Goal: Task Accomplishment & Management: Manage account settings

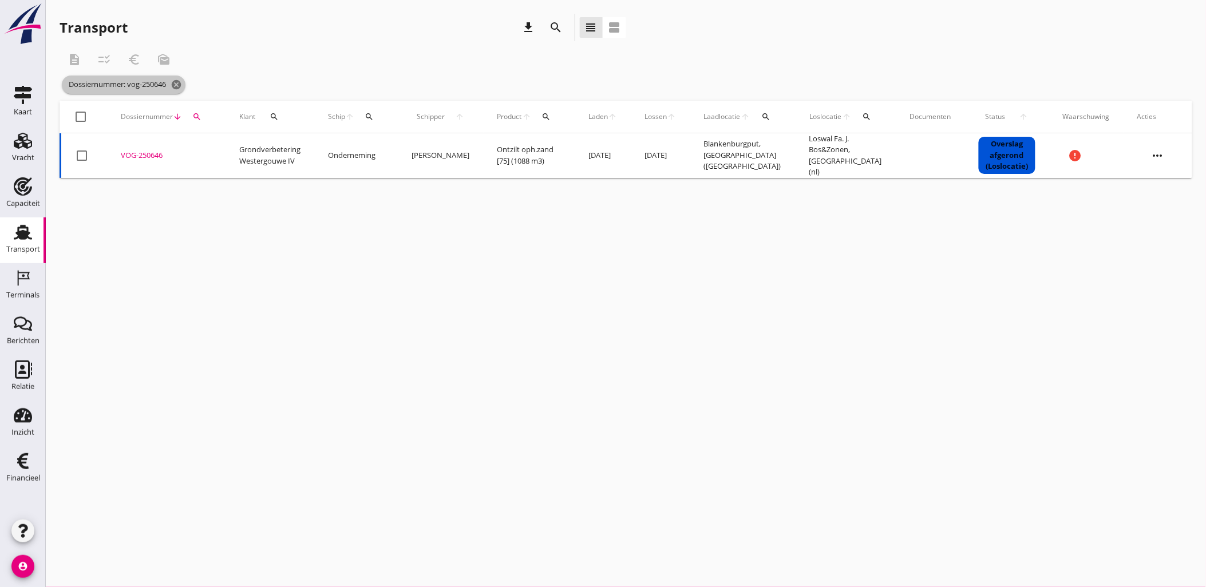
click at [179, 83] on icon "cancel" at bounding box center [176, 84] width 11 height 11
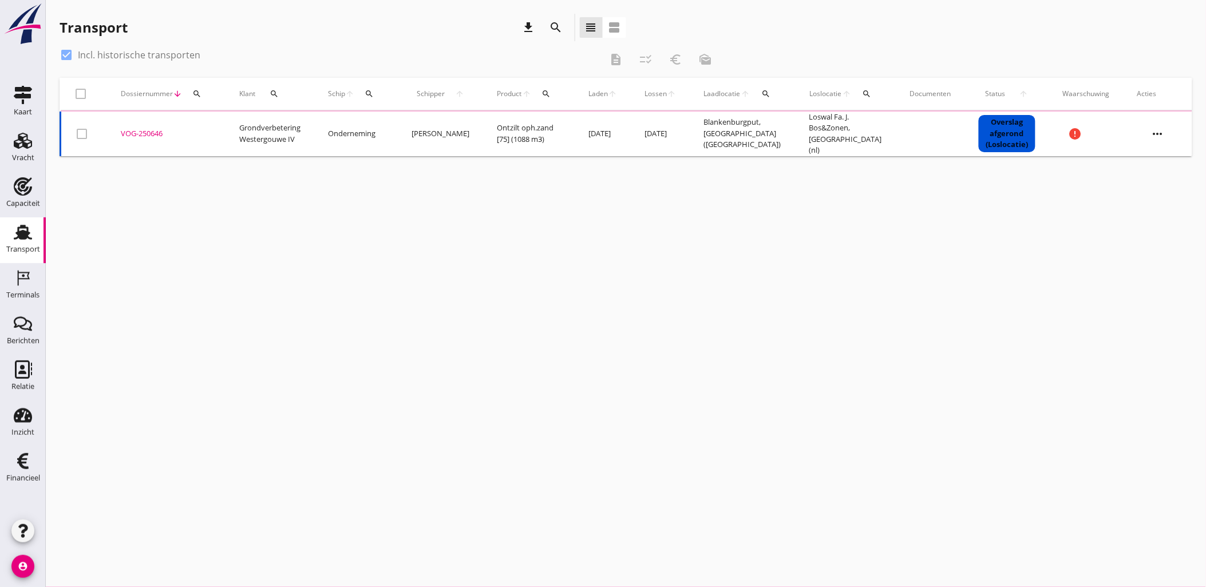
click at [193, 92] on icon "search" at bounding box center [196, 93] width 9 height 9
click at [250, 122] on input "Zoeken op dossiernummer..." at bounding box center [250, 127] width 119 height 18
paste input "VOG-250629"
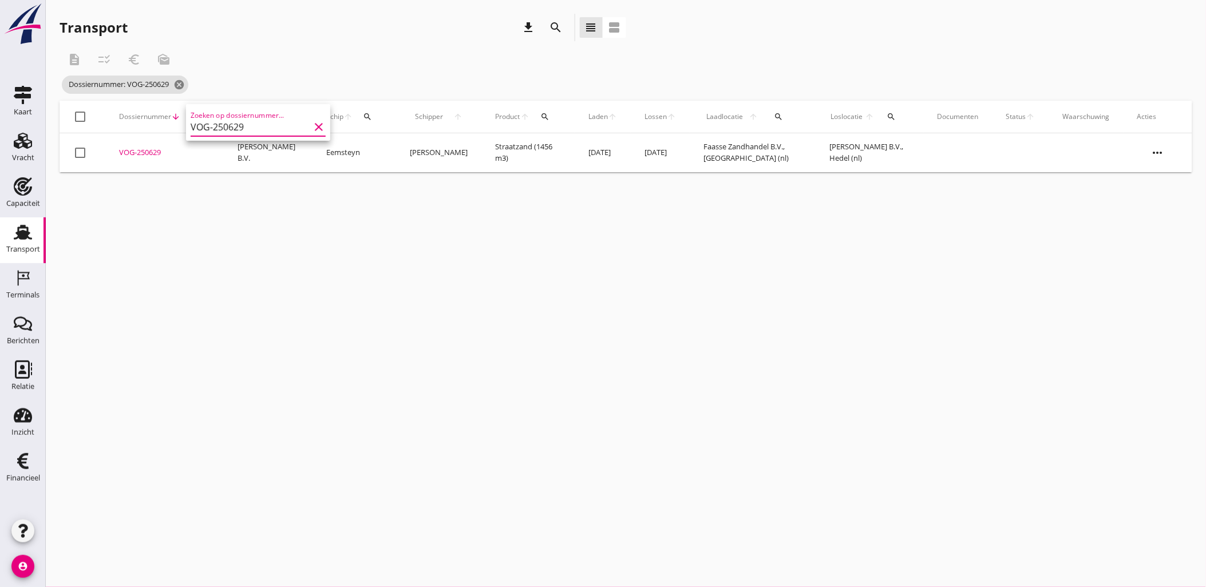
type input "VOG-250629"
click at [150, 152] on div "VOG-250629" at bounding box center [164, 152] width 91 height 11
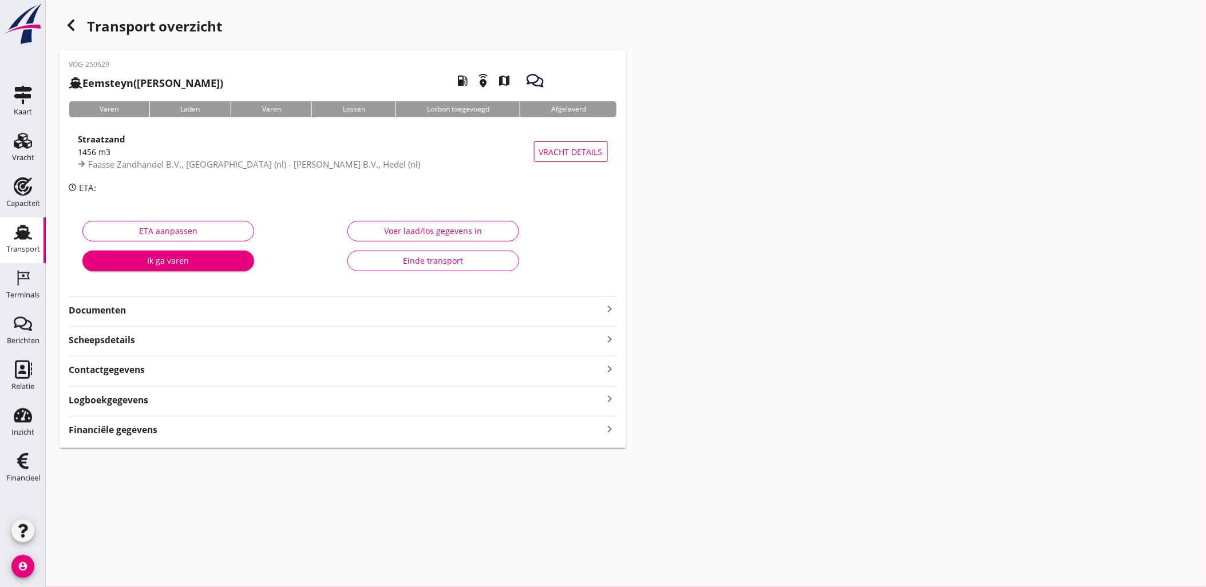
click at [281, 428] on div "Financiële gegevens keyboard_arrow_right" at bounding box center [343, 428] width 548 height 15
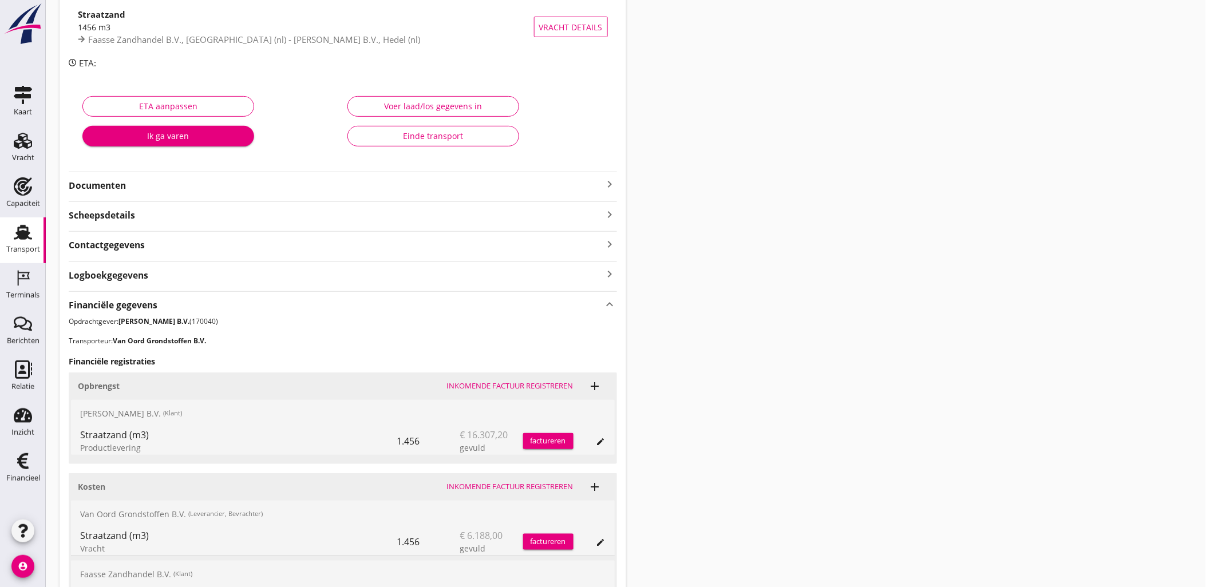
scroll to position [257, 0]
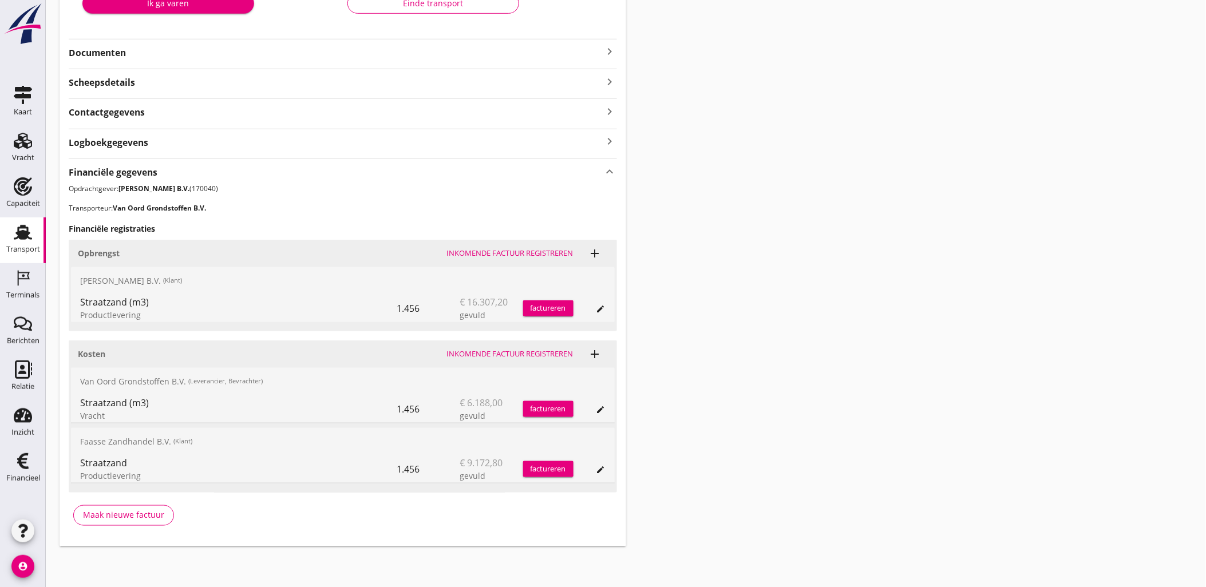
click at [597, 461] on div "edit" at bounding box center [589, 468] width 32 height 27
click at [599, 465] on icon "edit" at bounding box center [600, 469] width 9 height 9
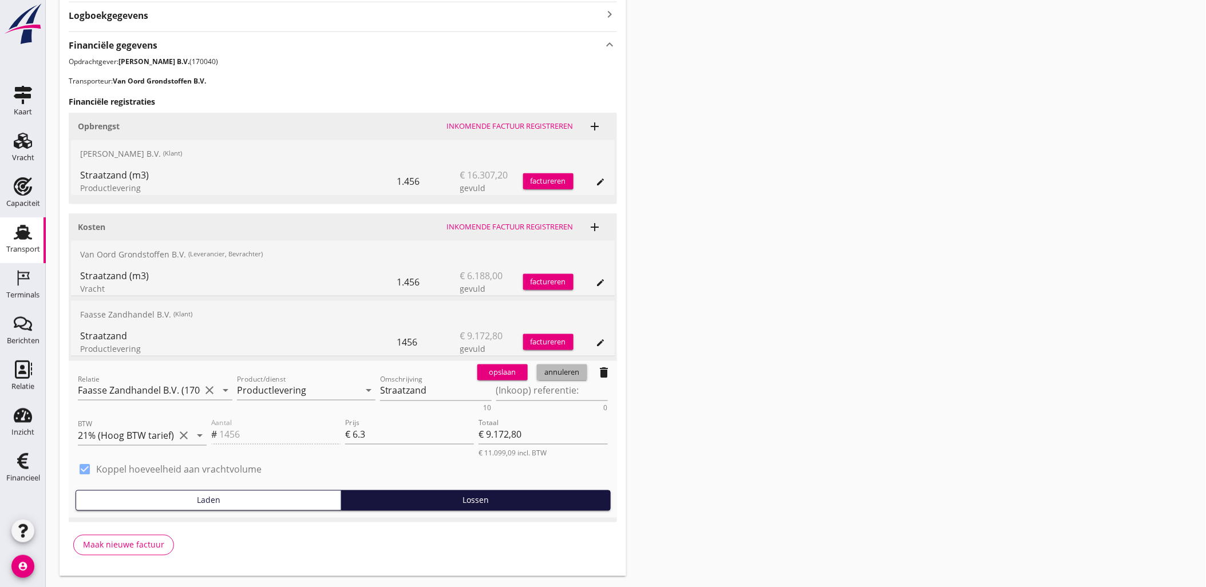
drag, startPoint x: 558, startPoint y: 372, endPoint x: 589, endPoint y: 351, distance: 37.1
click at [558, 371] on div "annuleren" at bounding box center [561, 372] width 41 height 11
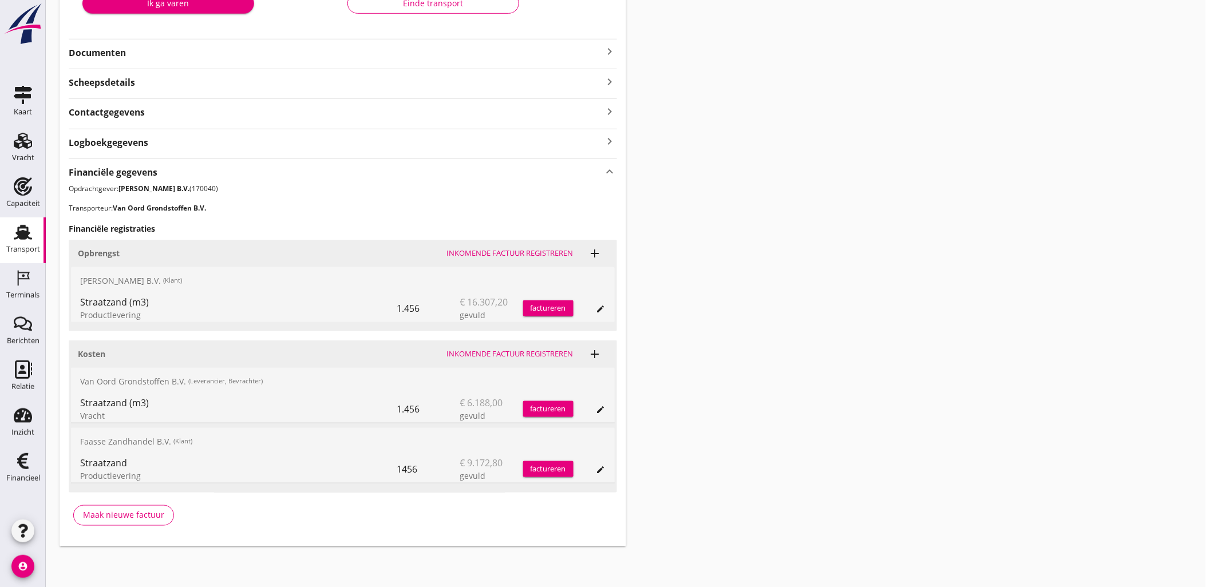
click at [600, 407] on icon "edit" at bounding box center [600, 409] width 9 height 9
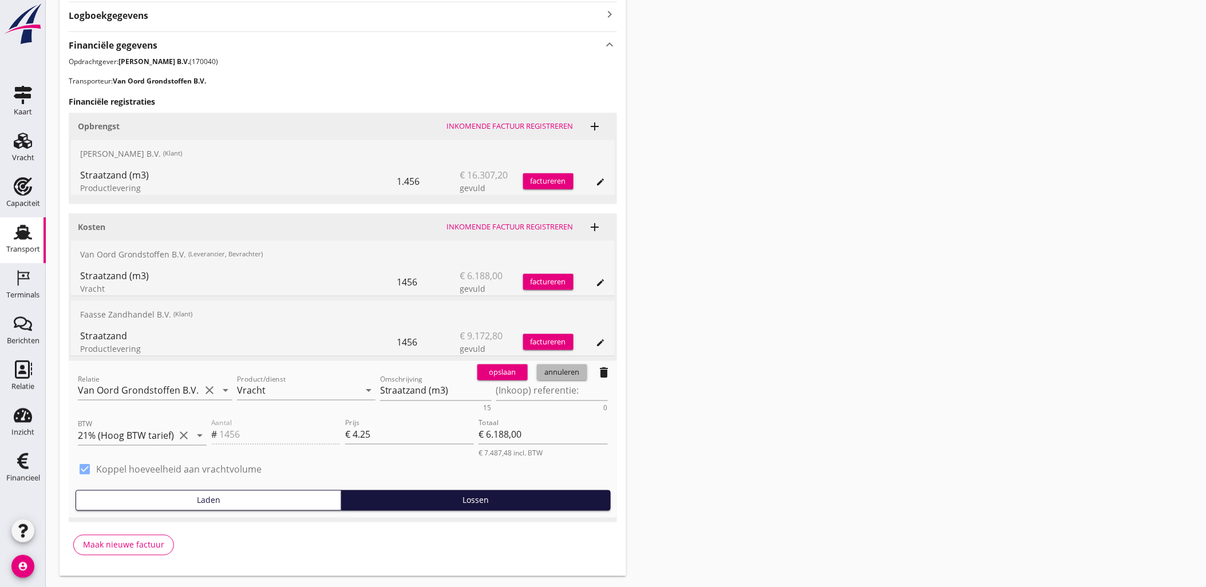
click at [573, 373] on div "annuleren" at bounding box center [561, 372] width 41 height 11
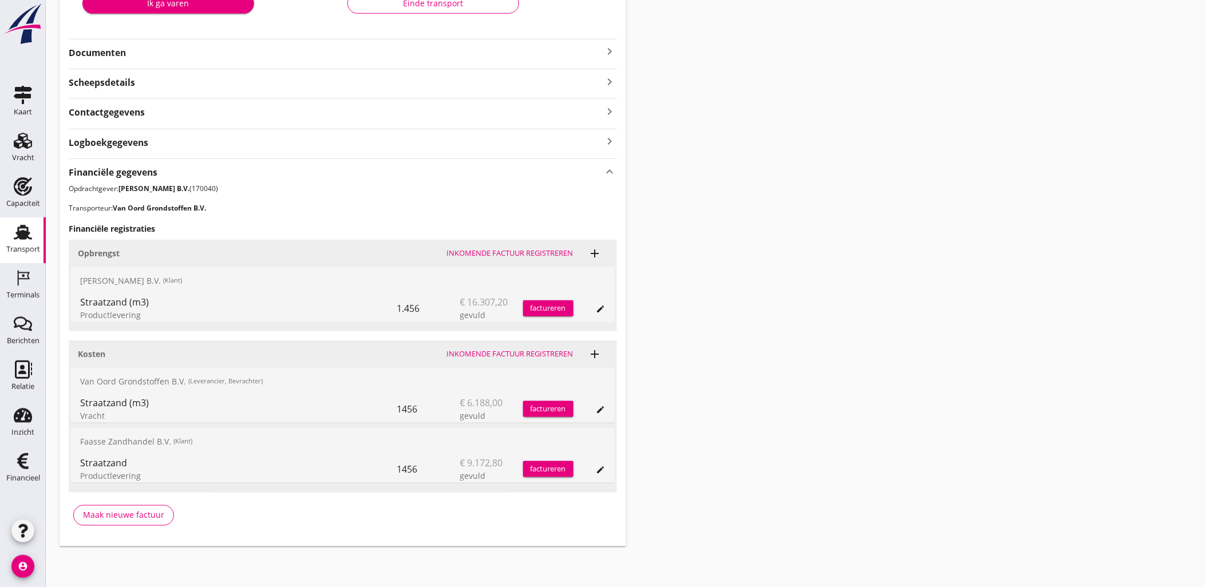
click at [598, 315] on button "edit" at bounding box center [601, 309] width 16 height 16
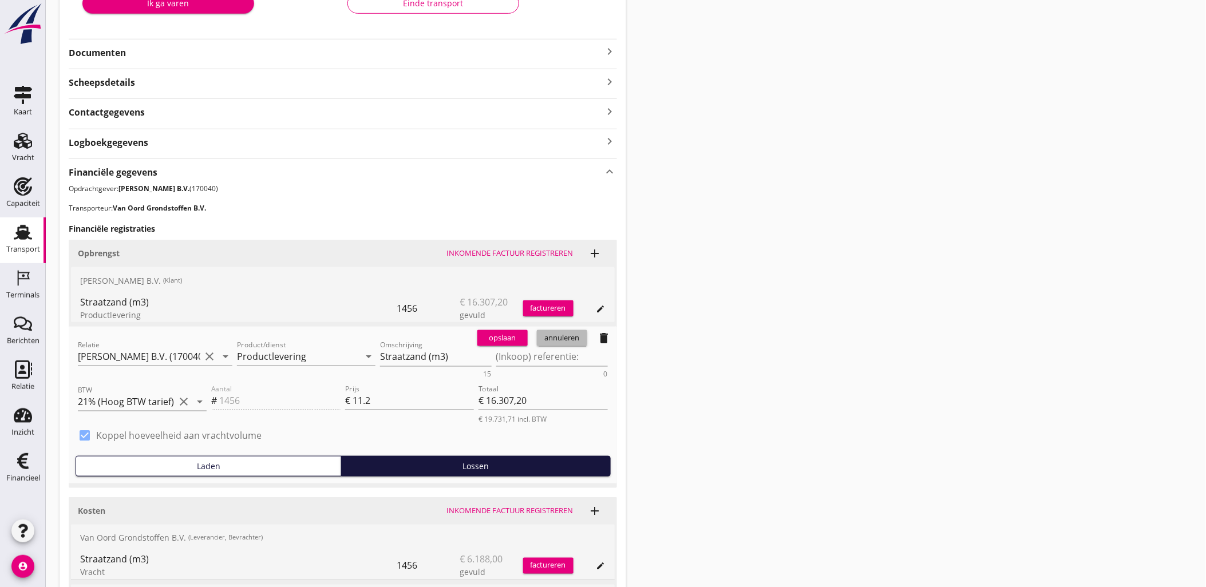
click at [561, 336] on div "annuleren" at bounding box center [561, 337] width 41 height 11
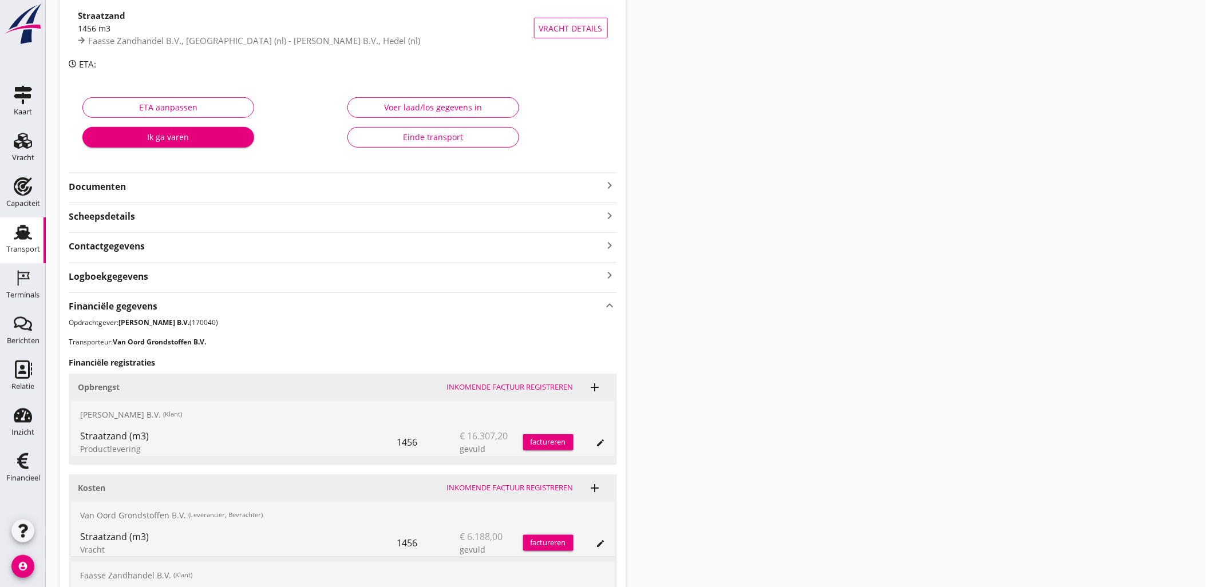
scroll to position [0, 0]
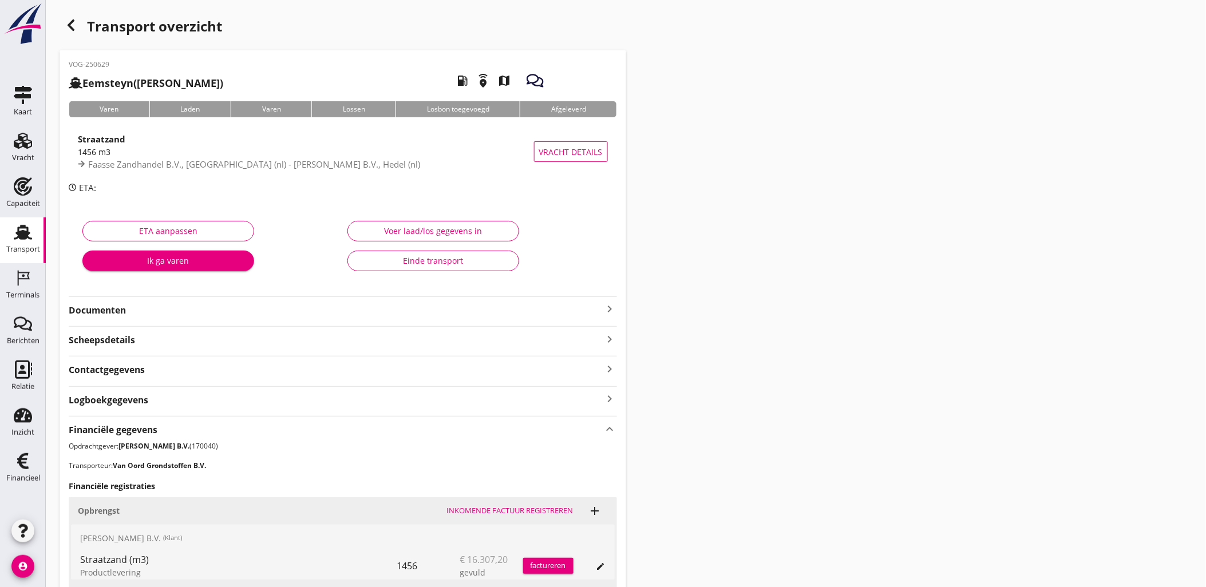
click at [68, 24] on icon "button" at bounding box center [71, 25] width 14 height 14
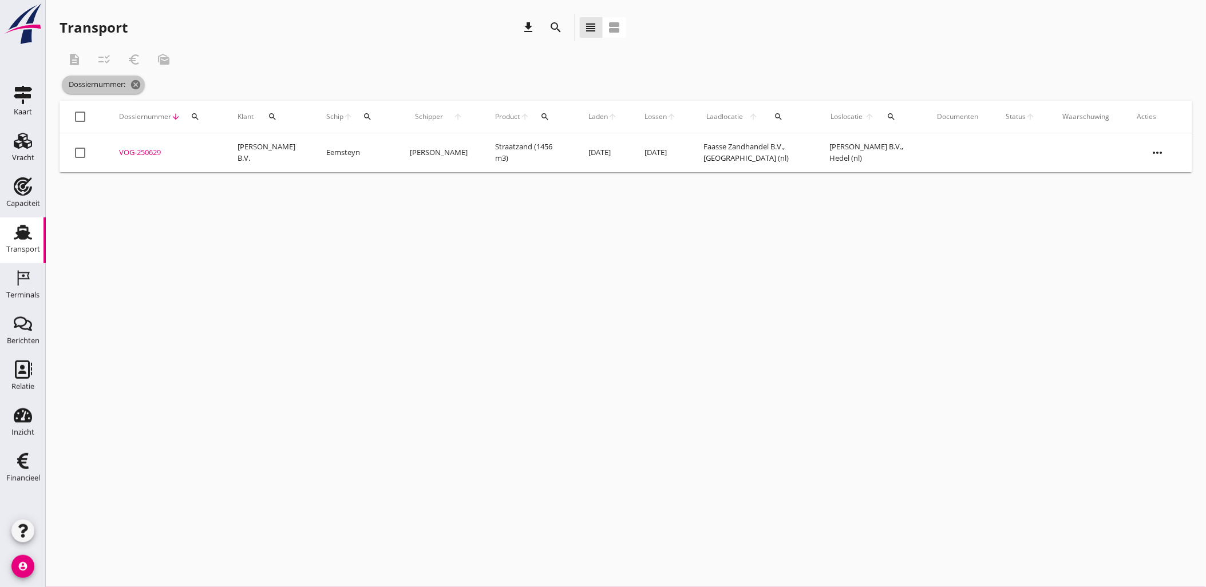
click at [136, 87] on icon "cancel" at bounding box center [135, 84] width 11 height 11
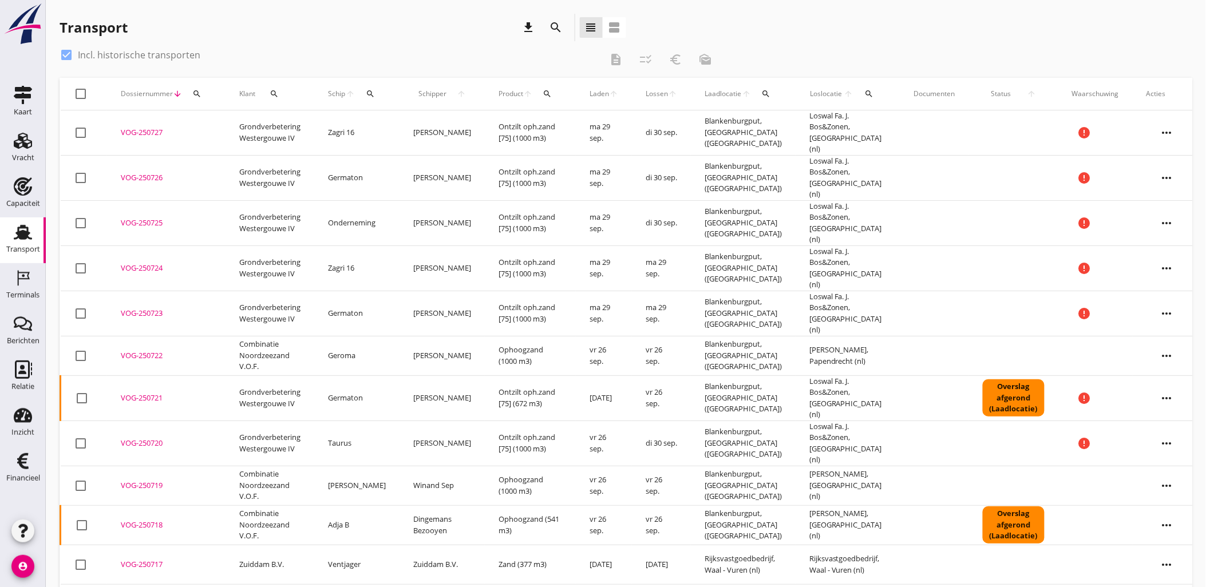
click at [762, 90] on icon "search" at bounding box center [766, 93] width 9 height 9
click at [786, 121] on input "text" at bounding box center [825, 127] width 119 height 18
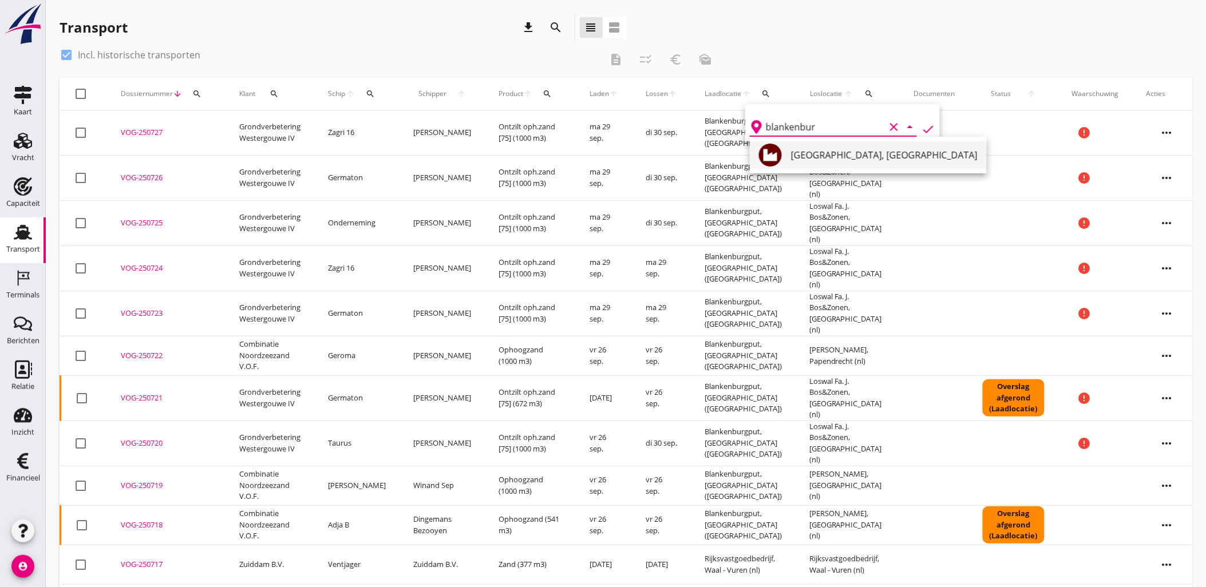
click at [849, 158] on div "[GEOGRAPHIC_DATA], [GEOGRAPHIC_DATA]" at bounding box center [884, 155] width 187 height 14
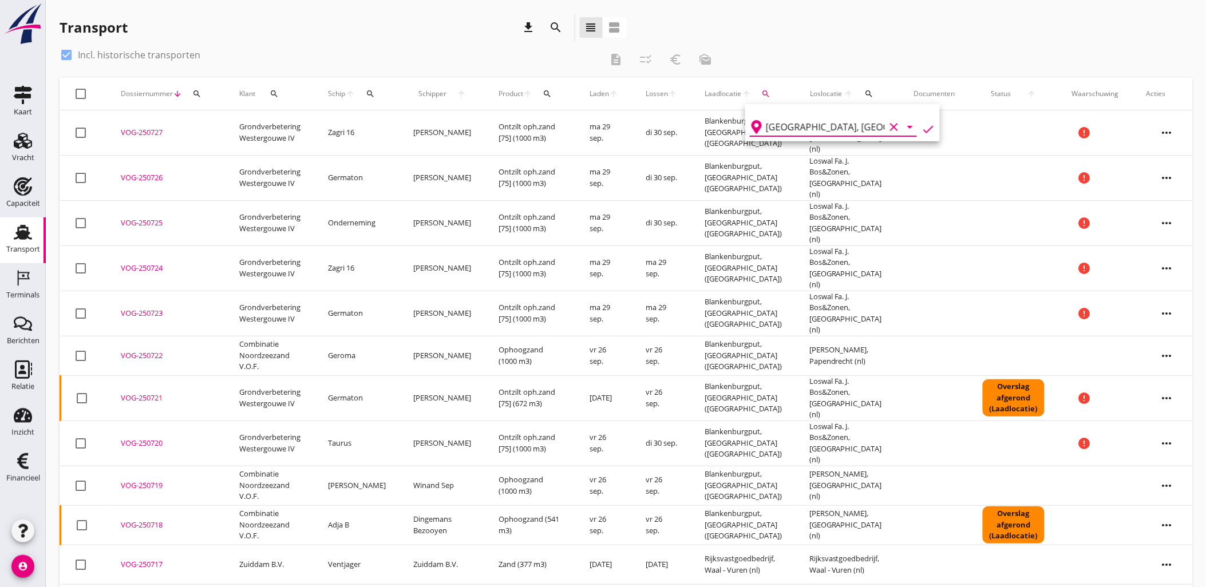
click at [921, 128] on icon "check" at bounding box center [928, 129] width 14 height 14
type input "Blankenburgput"
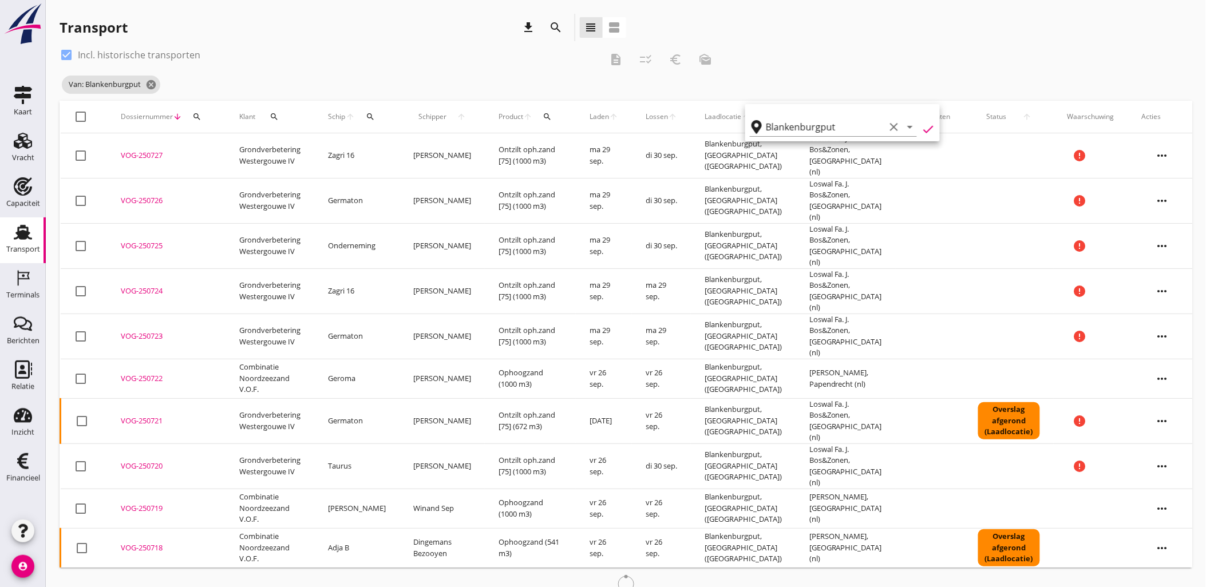
click at [921, 129] on icon "check" at bounding box center [928, 129] width 14 height 14
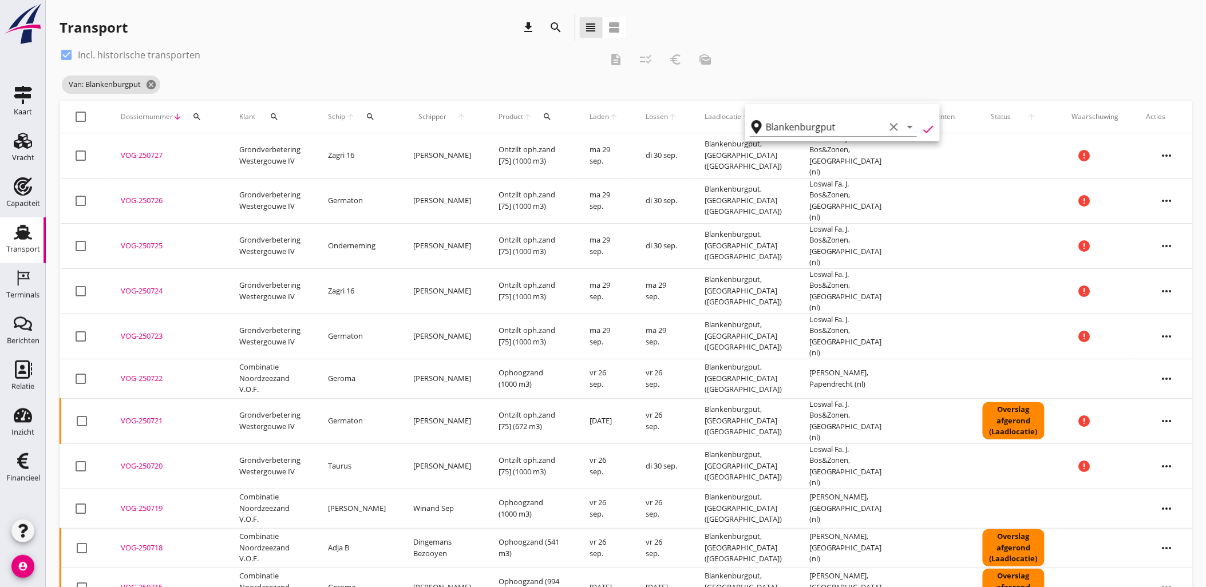
click at [879, 73] on div "check_box Incl. historische transporten description checklist_rtl euro_symbol m…" at bounding box center [626, 73] width 1132 height 55
click at [865, 114] on icon "search" at bounding box center [869, 116] width 9 height 9
click at [877, 147] on input "text" at bounding box center [926, 150] width 119 height 18
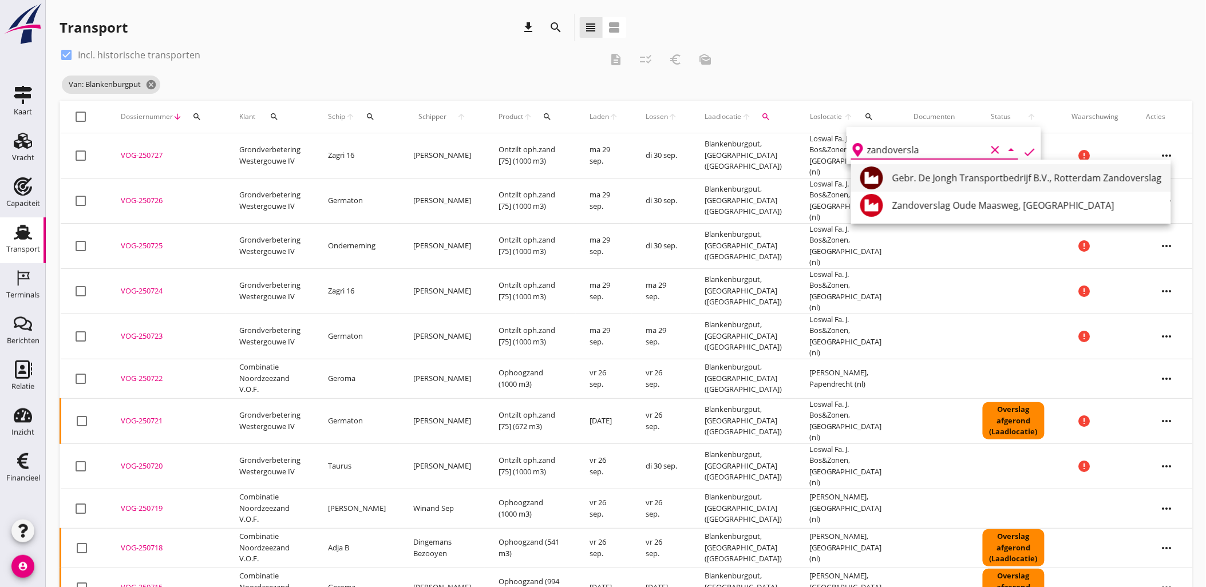
click at [981, 173] on div "Gebr. De Jongh Transportbedrijf B.V., Rotterdam Zandoverslag" at bounding box center [1026, 178] width 269 height 14
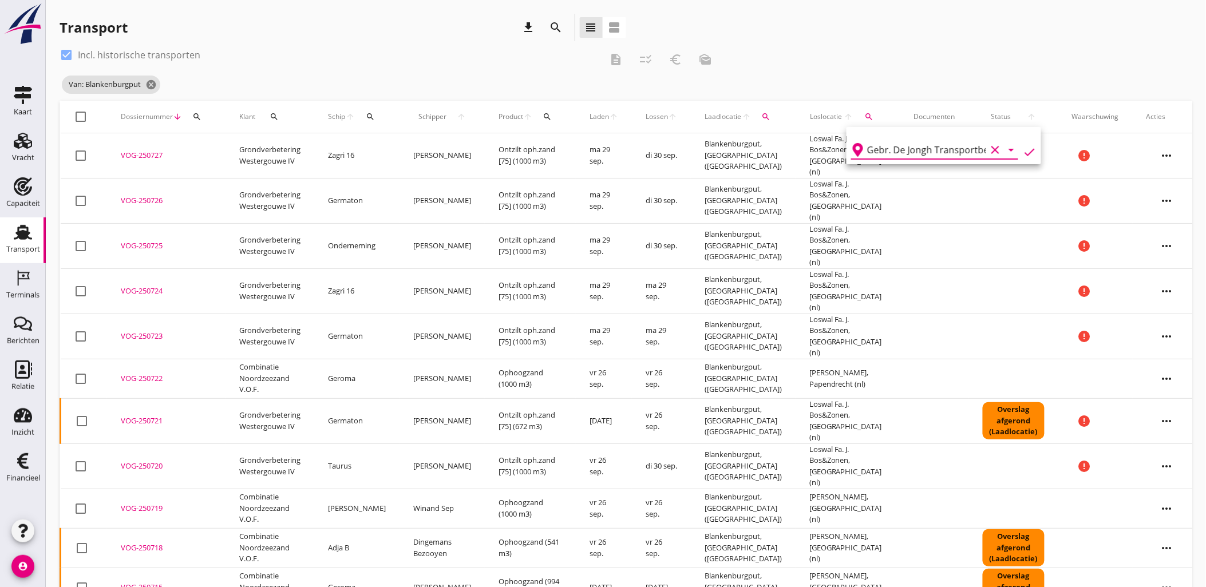
click at [1022, 152] on icon "check" at bounding box center [1029, 152] width 14 height 14
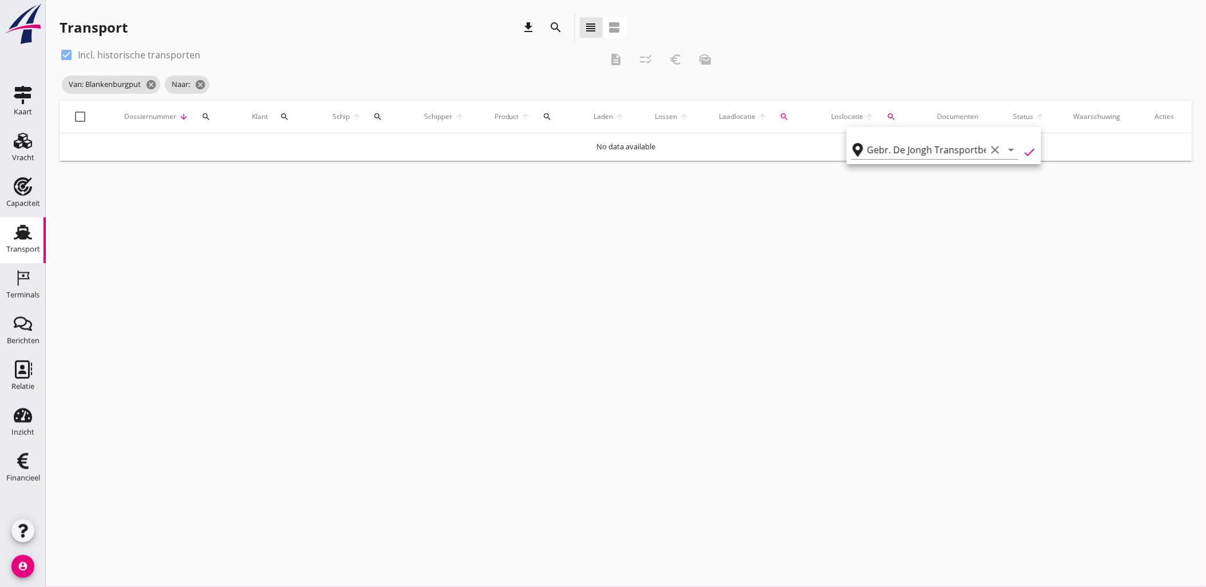
type input "Gebr. De Jongh Transportbedrijf B.V."
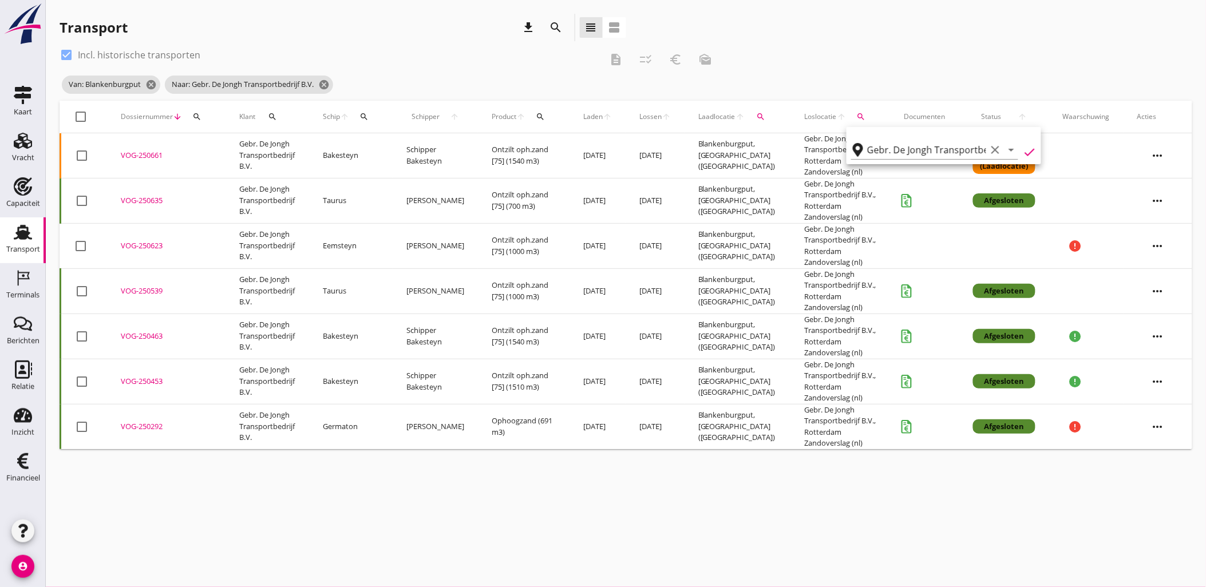
click at [959, 54] on div "check_box Incl. historische transporten description checklist_rtl euro_symbol m…" at bounding box center [626, 73] width 1132 height 55
click at [149, 332] on div "VOG-250463" at bounding box center [166, 336] width 91 height 11
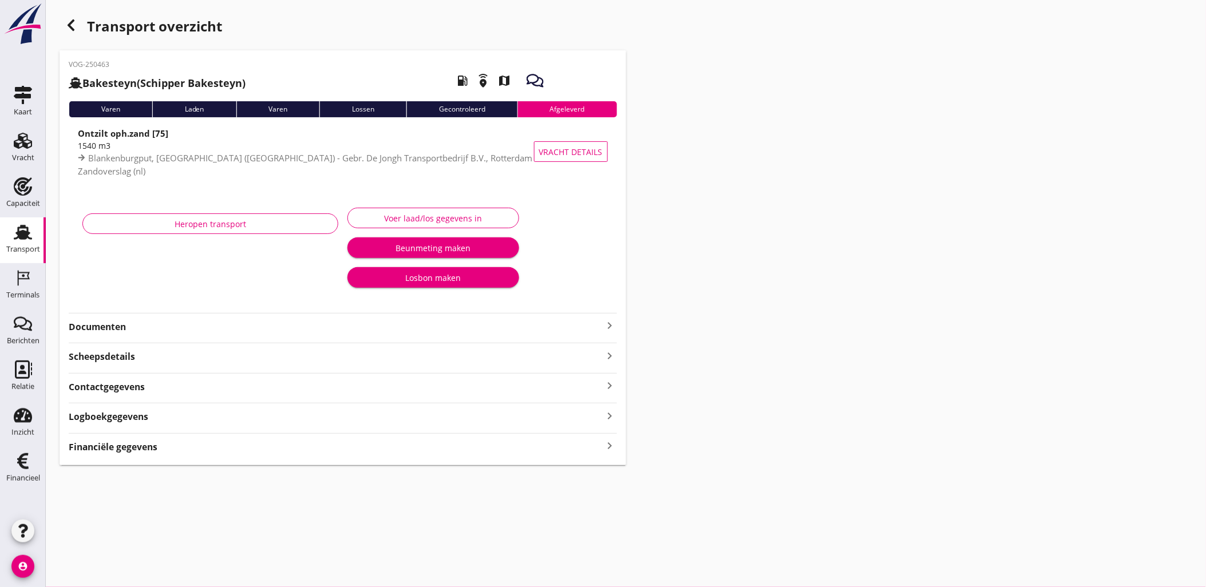
click at [166, 423] on div "VOG-250463 Bakesteyn (Schipper Bakesteyn) local_gas_station emergency_share map…" at bounding box center [343, 257] width 566 height 415
click at [202, 439] on div "Financiële gegevens keyboard_arrow_right" at bounding box center [343, 445] width 548 height 15
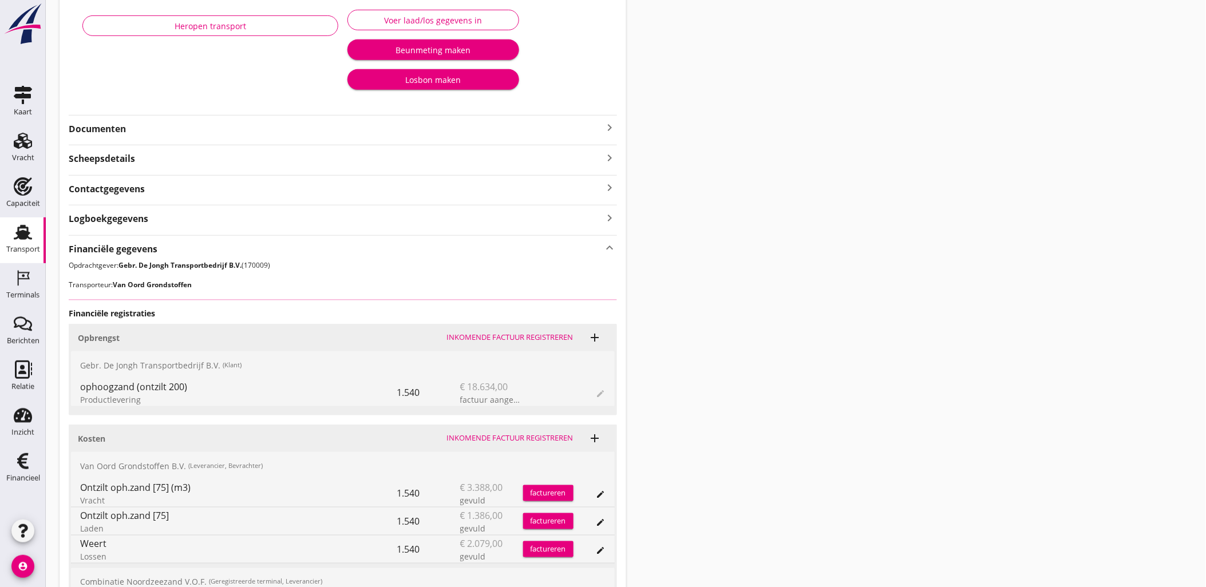
scroll to position [338, 0]
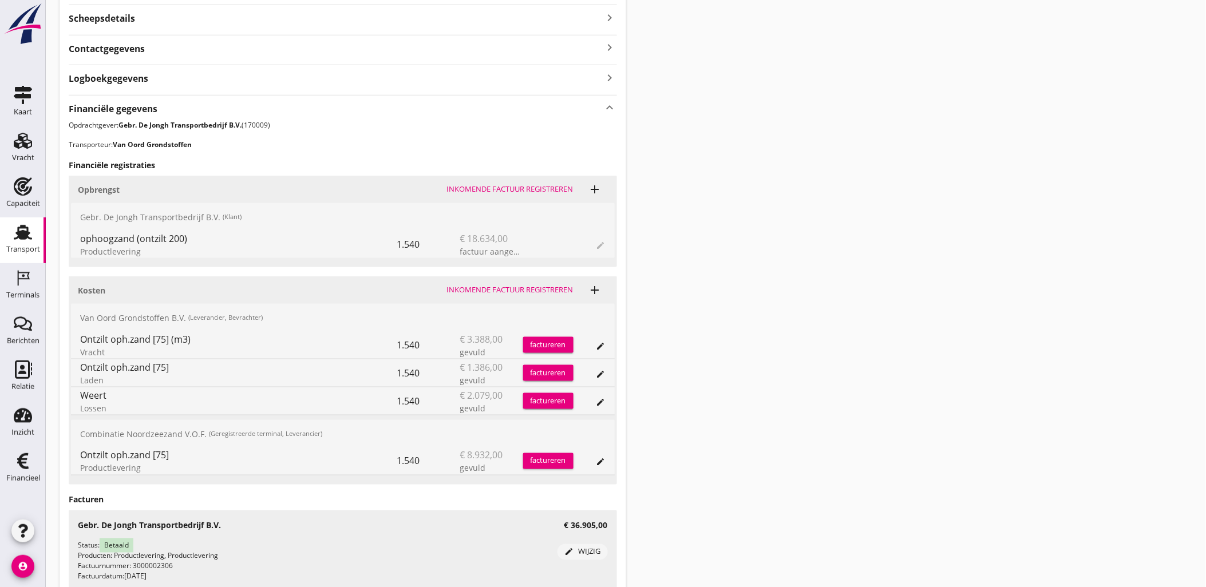
drag, startPoint x: 767, startPoint y: 209, endPoint x: 608, endPoint y: 114, distance: 185.3
click at [767, 209] on div "Transport overzicht VOG-250463 Bakesteyn (Schipper Bakesteyn) local_gas_station…" at bounding box center [626, 160] width 1160 height 997
click at [751, 277] on div "Transport overzicht VOG-250463 Bakesteyn (Schipper Bakesteyn) local_gas_station…" at bounding box center [626, 160] width 1160 height 997
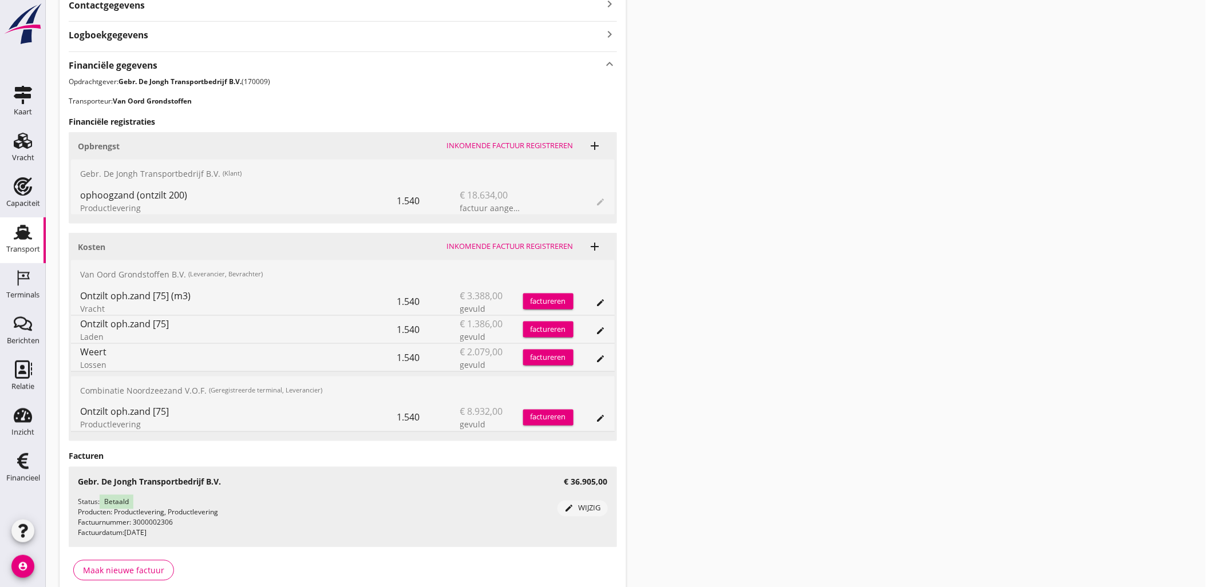
scroll to position [437, 0]
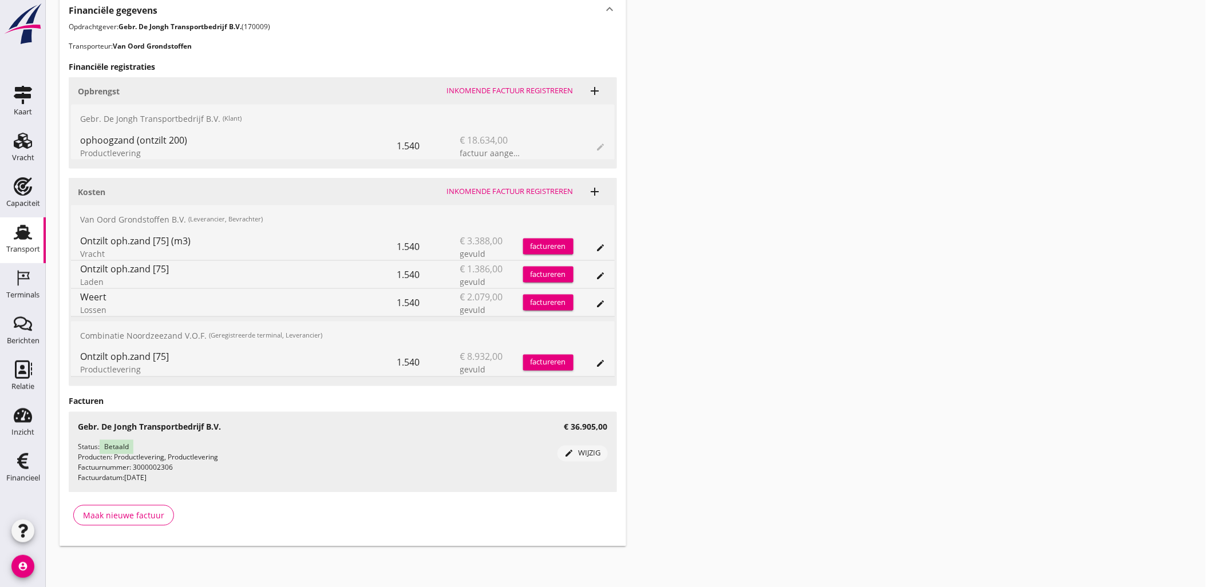
drag, startPoint x: 684, startPoint y: 394, endPoint x: 602, endPoint y: 494, distance: 128.9
click at [684, 394] on div "Transport overzicht VOG-250463 Bakesteyn (Schipper Bakesteyn) local_gas_station…" at bounding box center [626, 61] width 1160 height 997
copy div "ophoogzand (ontzilt 200)"
drag, startPoint x: 213, startPoint y: 136, endPoint x: 292, endPoint y: 137, distance: 79.0
click at [292, 137] on div "ophoogzand (ontzilt 200)" at bounding box center [238, 140] width 317 height 14
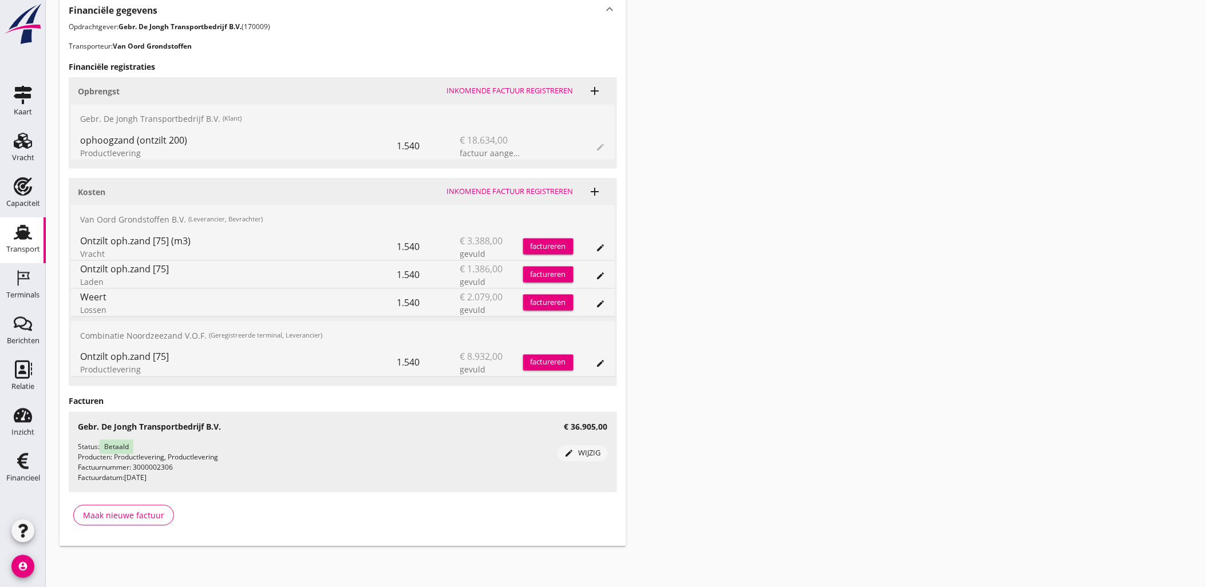
click at [602, 251] on icon "edit" at bounding box center [600, 247] width 9 height 9
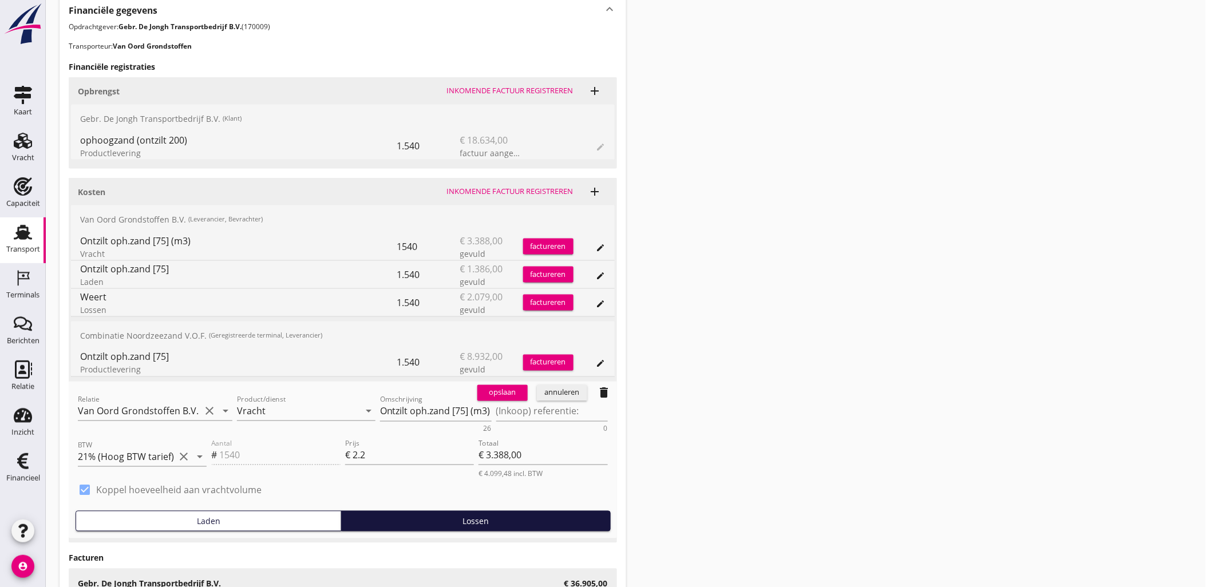
click at [568, 391] on div "annuleren" at bounding box center [561, 392] width 41 height 11
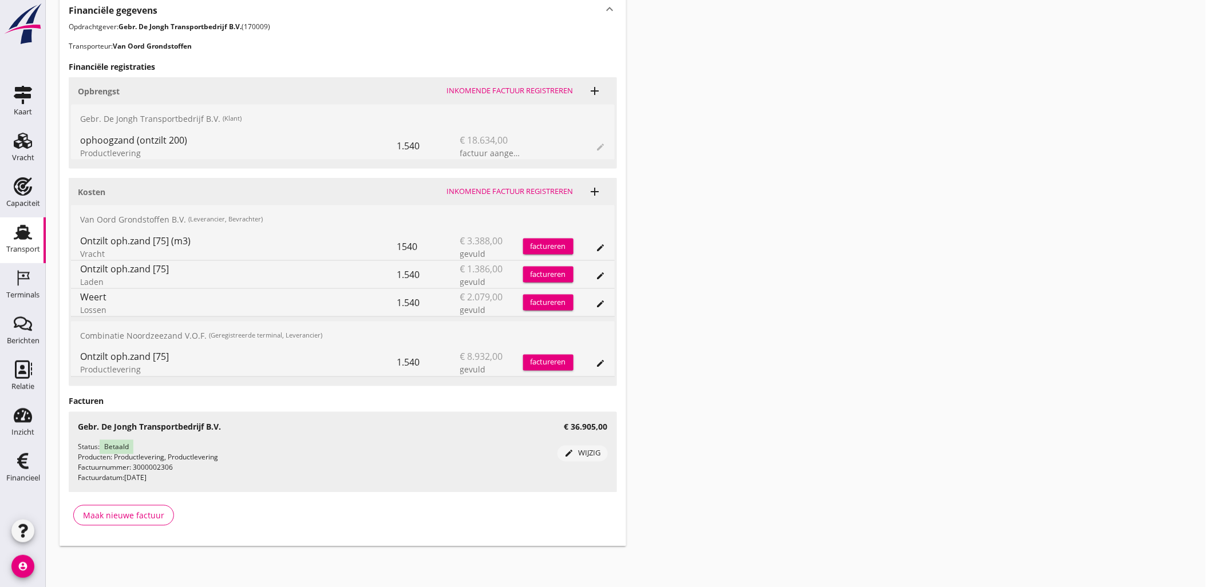
click at [602, 279] on icon "edit" at bounding box center [600, 275] width 9 height 9
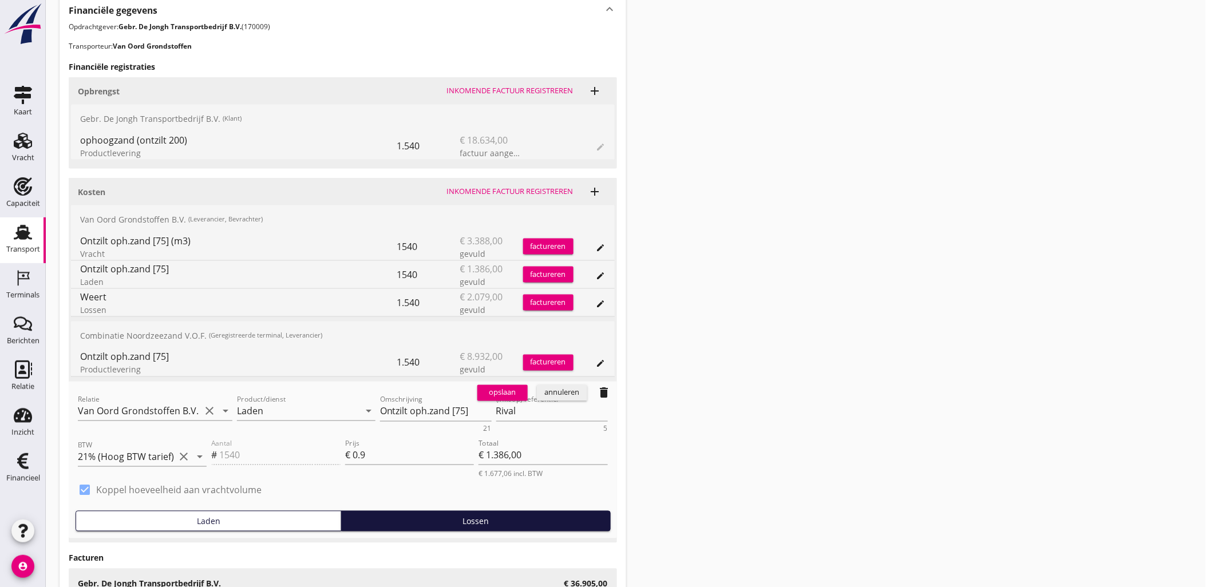
click at [568, 395] on div "annuleren" at bounding box center [561, 392] width 41 height 11
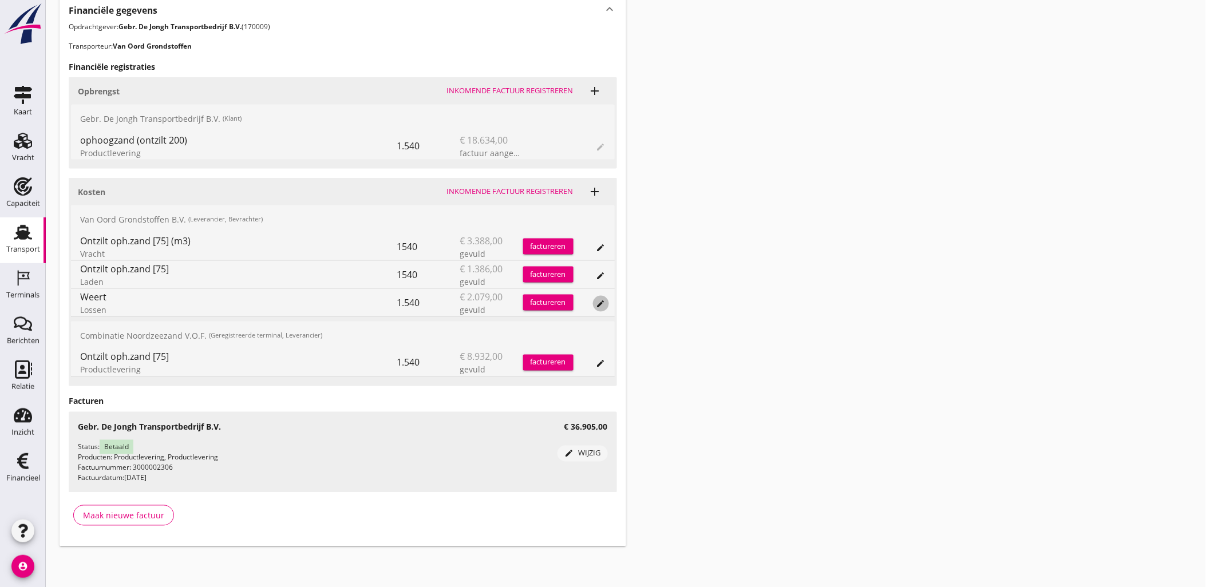
click at [599, 304] on icon "edit" at bounding box center [600, 303] width 9 height 9
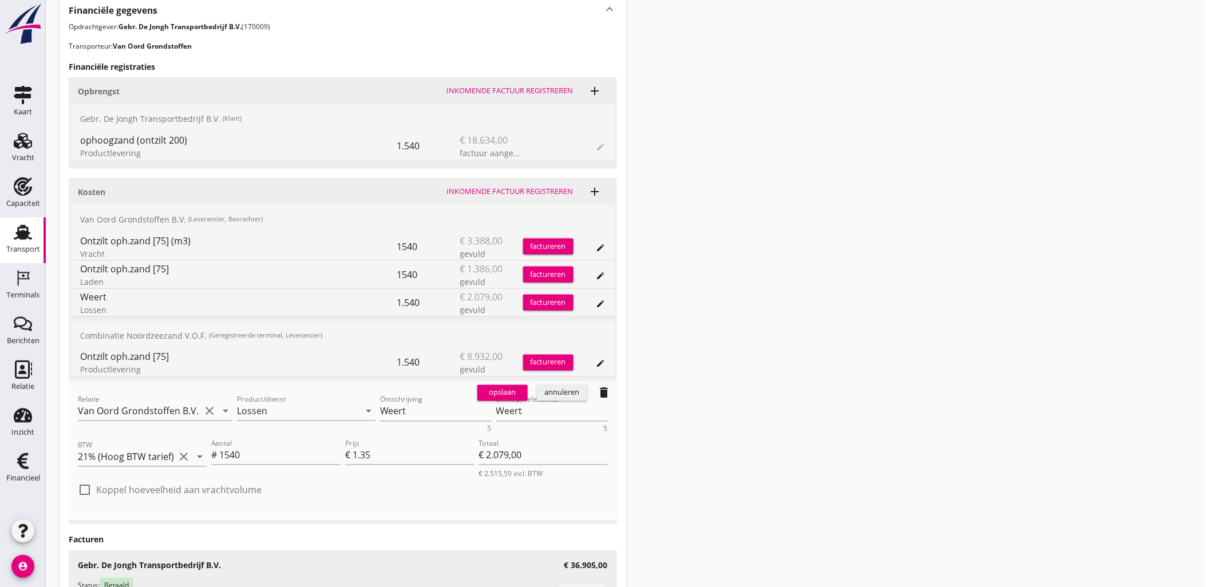
click at [566, 391] on div "annuleren" at bounding box center [561, 392] width 41 height 11
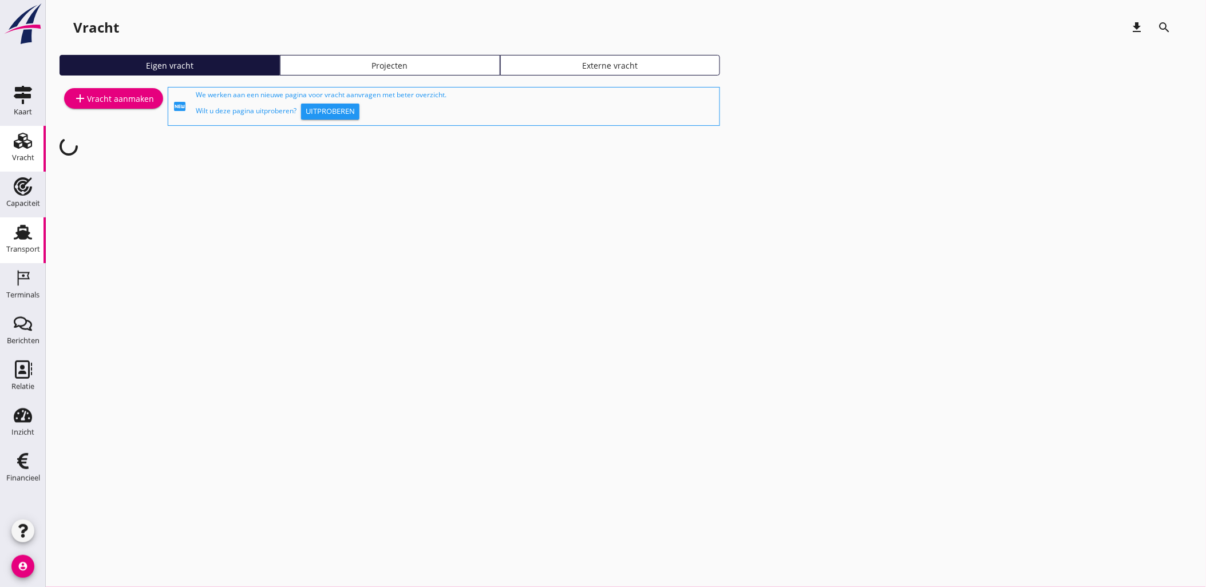
click at [23, 239] on use at bounding box center [23, 232] width 18 height 15
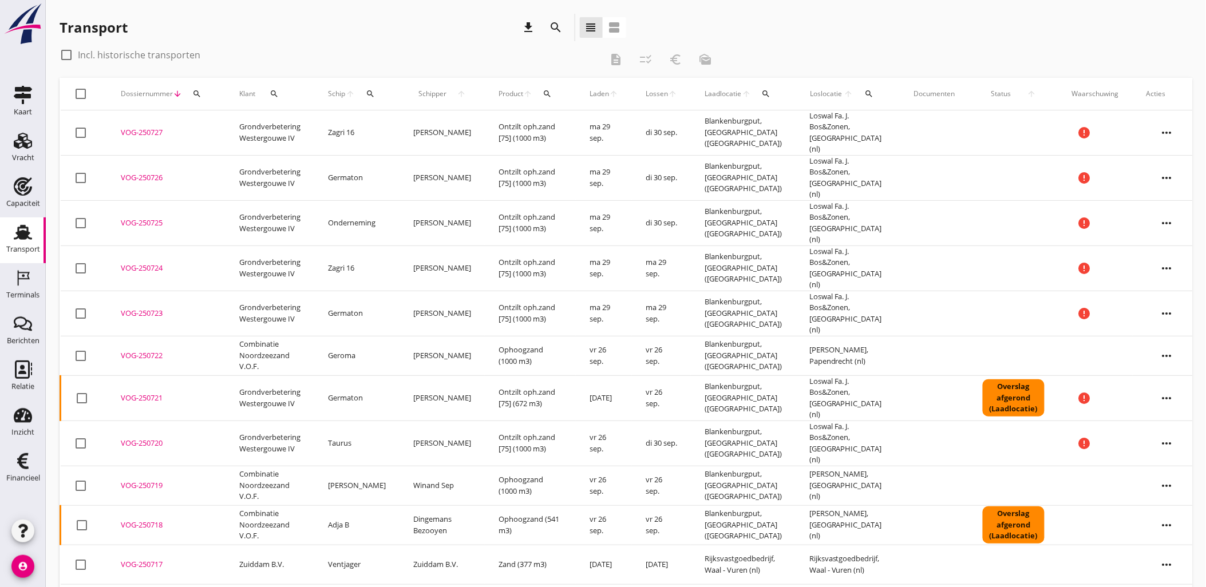
click at [197, 93] on icon "search" at bounding box center [196, 93] width 9 height 9
click at [238, 127] on input "Zoeken op dossiernummer..." at bounding box center [250, 127] width 119 height 18
paste input "VOG-250661"
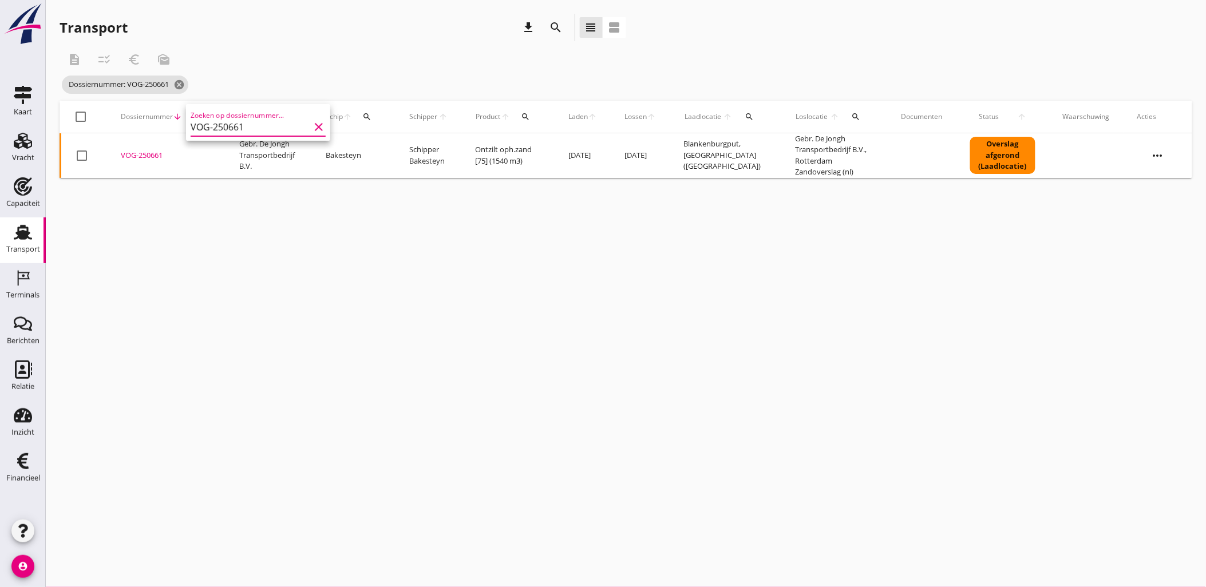
type input "VOG-250661"
click at [146, 163] on td "VOG-250661 upload_file Drop hier uw bestand om het aan het dossier toe te voegen" at bounding box center [166, 155] width 118 height 45
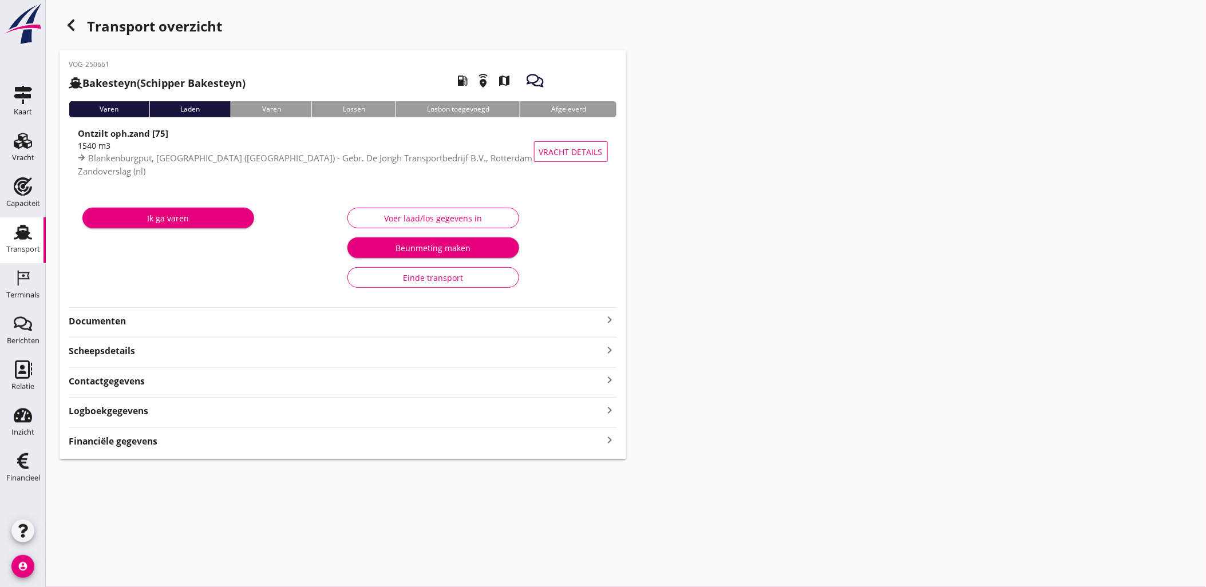
click at [227, 415] on div "Logboekgegevens keyboard_arrow_right" at bounding box center [343, 409] width 548 height 15
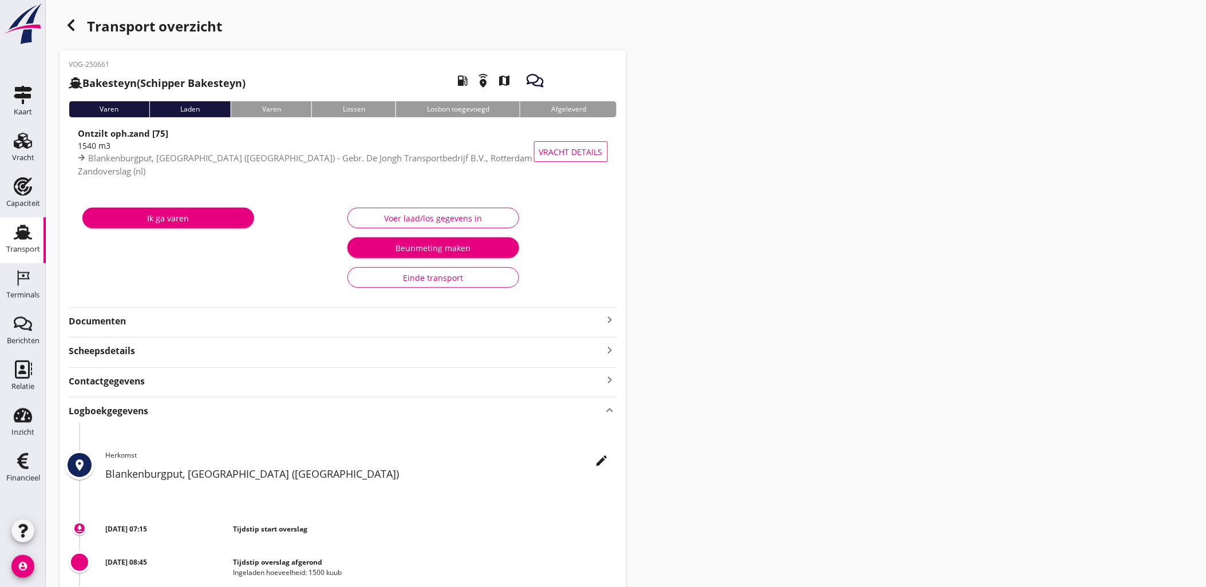
click at [227, 415] on div "Logboekgegevens keyboard_arrow_up" at bounding box center [343, 409] width 548 height 15
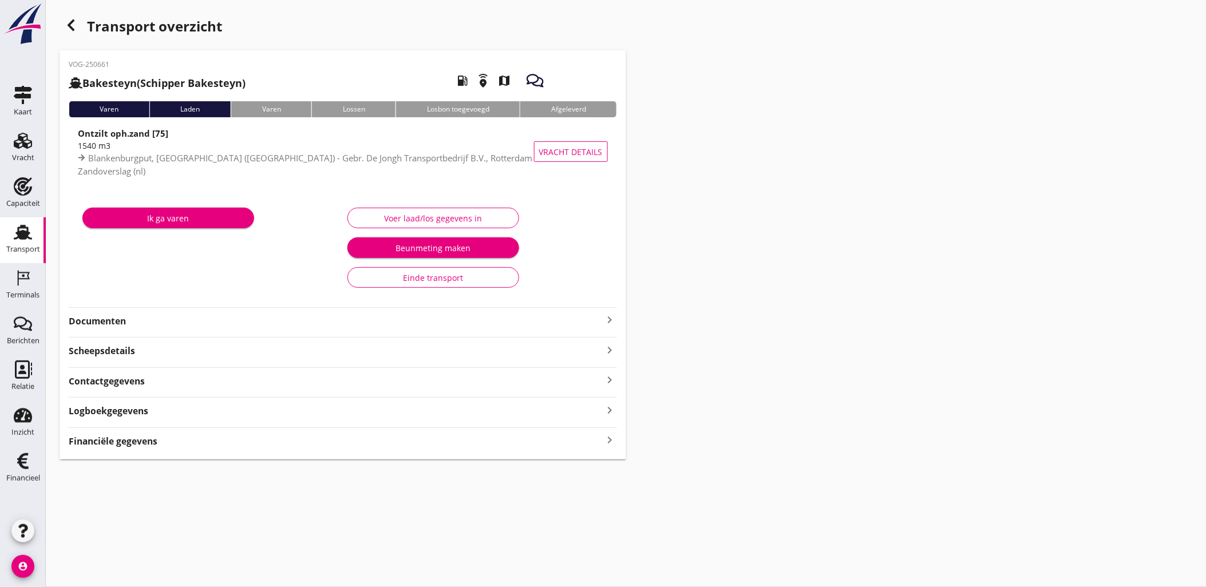
click at [229, 442] on div "Financiële gegevens keyboard_arrow_right" at bounding box center [343, 440] width 548 height 15
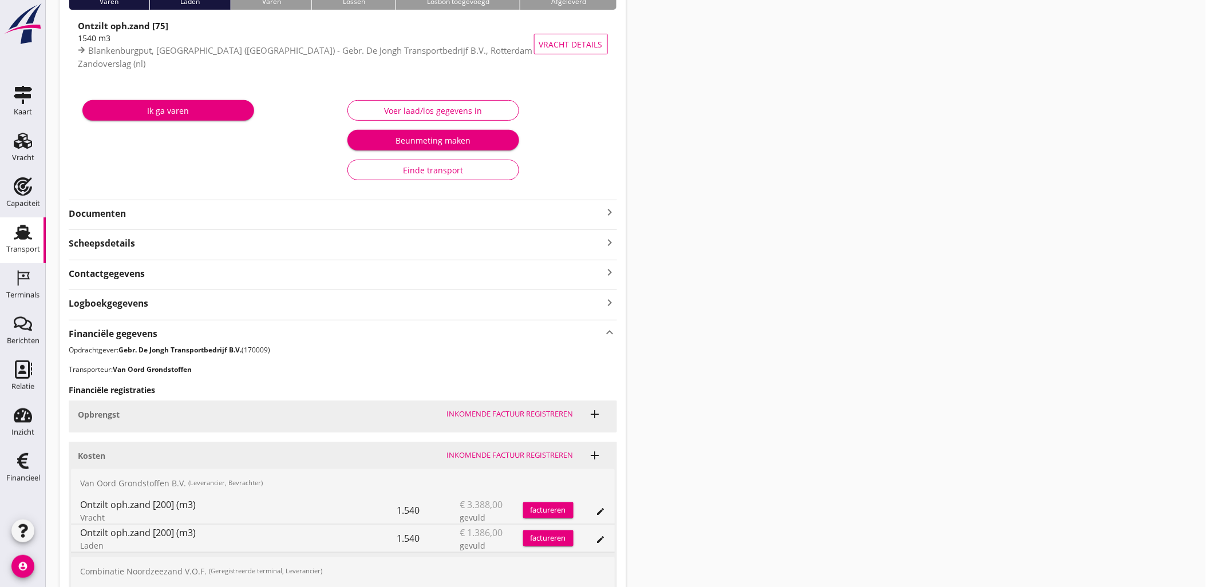
scroll to position [237, 0]
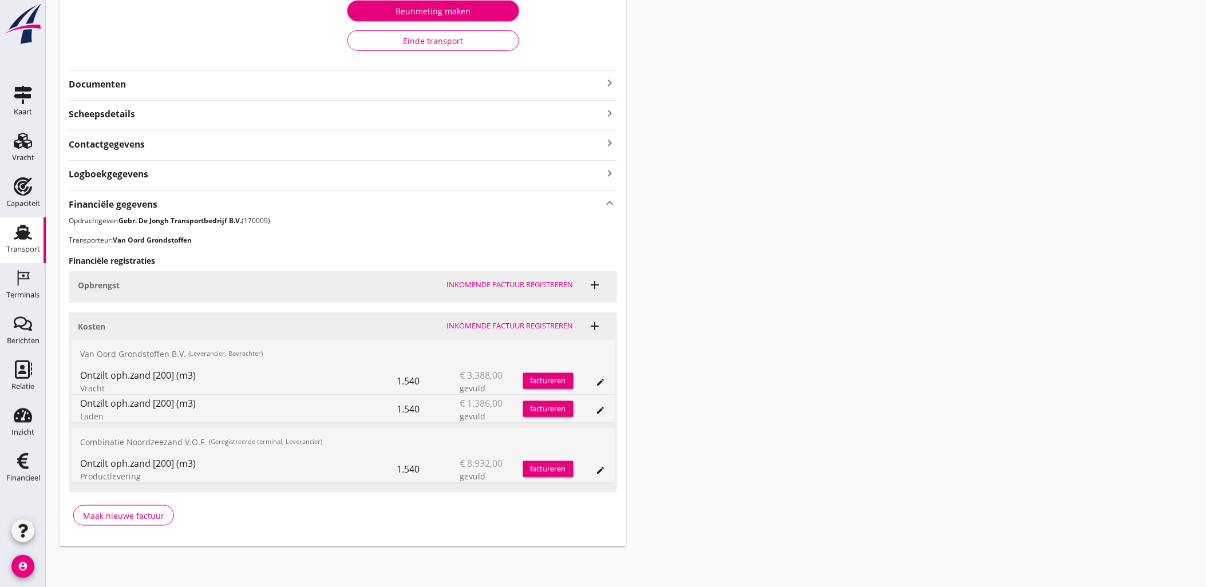
click at [588, 326] on icon "add" at bounding box center [595, 326] width 14 height 14
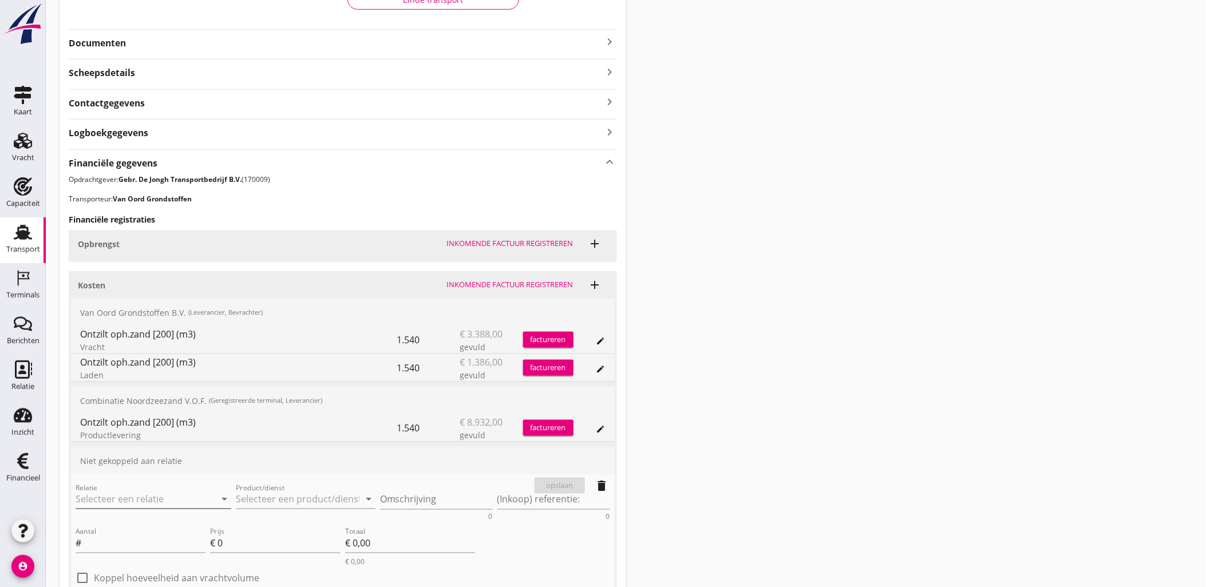
scroll to position [300, 0]
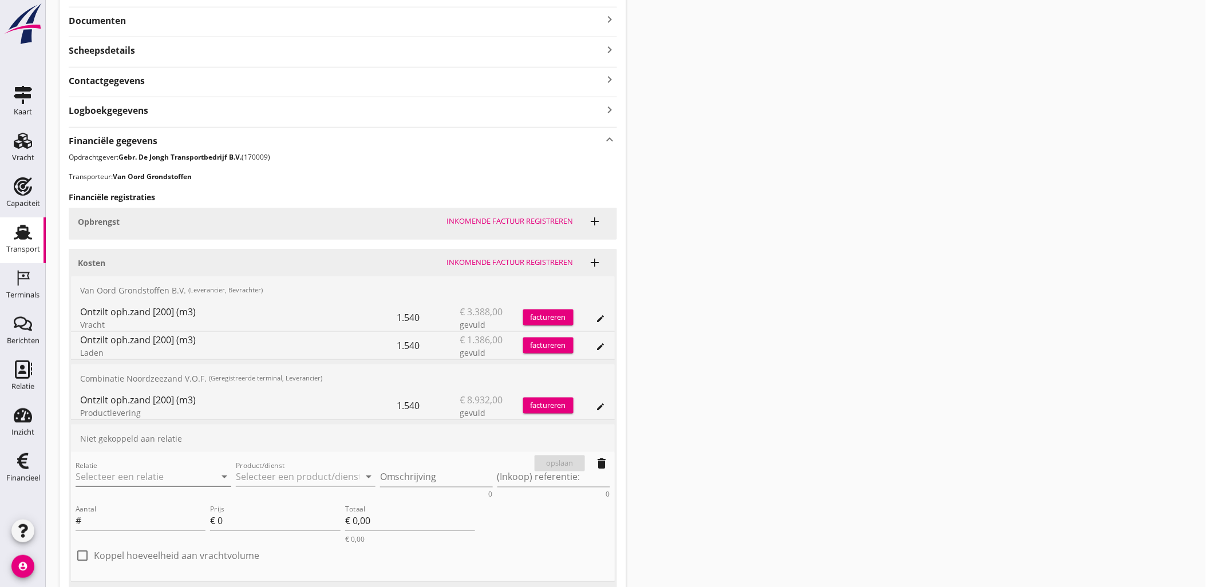
click at [187, 471] on input "Relatie" at bounding box center [138, 477] width 124 height 18
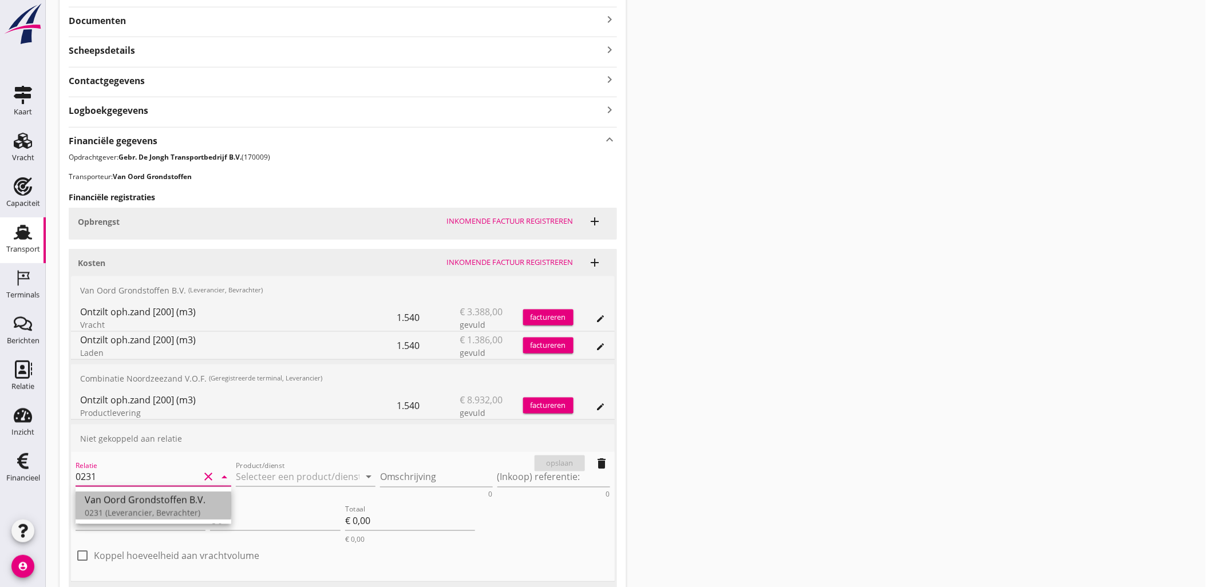
click at [195, 497] on div "Van Oord Grondstoffen B.V." at bounding box center [153, 500] width 137 height 14
type input "Van Oord Grondstoffen B.V. (0231)"
click at [258, 479] on input "Product/dienst" at bounding box center [298, 477] width 124 height 18
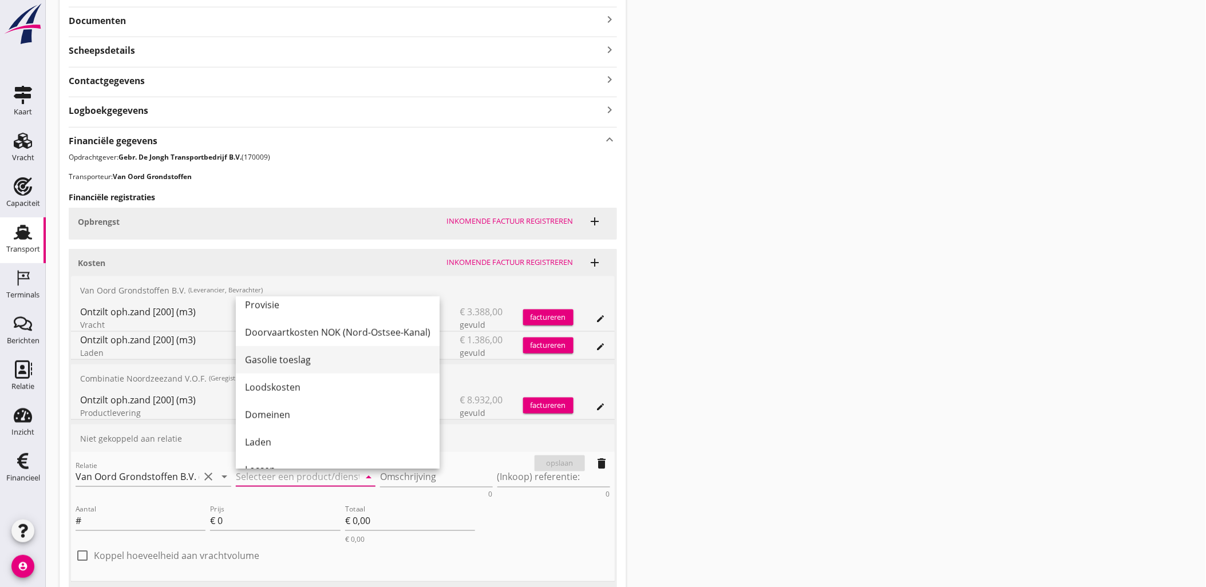
scroll to position [469, 0]
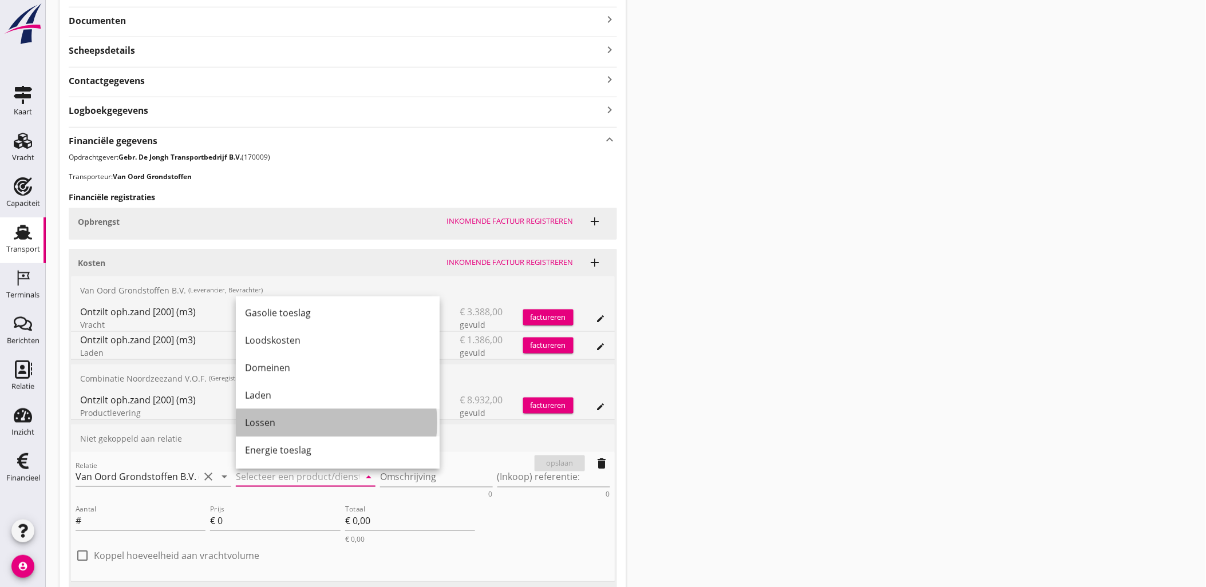
click at [309, 412] on div "Lossen" at bounding box center [337, 422] width 185 height 27
type input "Lossen"
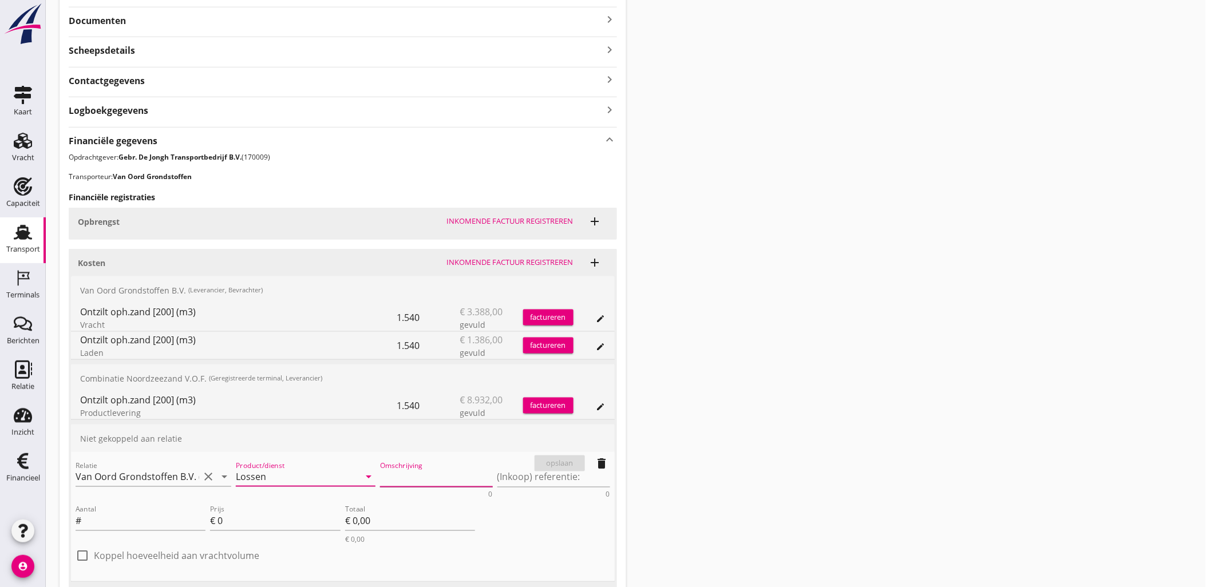
click at [438, 468] on textarea "Omschrijving" at bounding box center [436, 477] width 113 height 19
type textarea "Weert"
drag, startPoint x: 248, startPoint y: 524, endPoint x: 183, endPoint y: 512, distance: 65.8
click at [184, 512] on div "Aantal # Prijs € 0 Totaal € 0,00 € 0,00" at bounding box center [275, 524] width 404 height 46
type input "1.35"
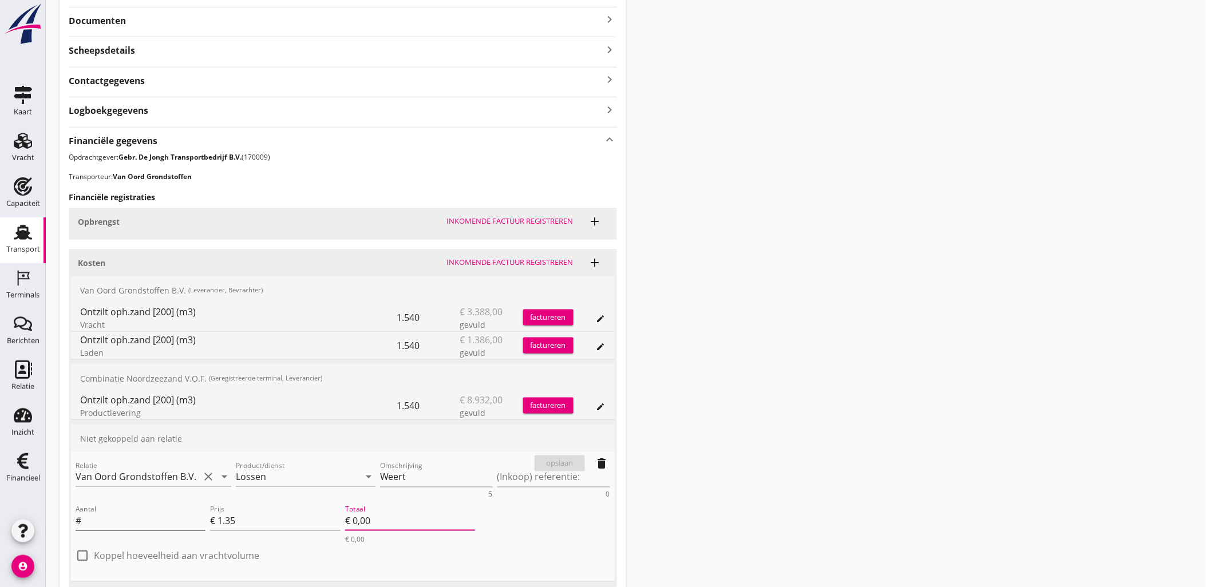
click at [126, 522] on input "Aantal" at bounding box center [145, 521] width 122 height 18
click at [130, 548] on div "check_box_outline_blank Koppel hoeveelheid aan vrachtvolume" at bounding box center [343, 562] width 534 height 30
click at [153, 556] on label "Koppel hoeveelheid aan vrachtvolume" at bounding box center [176, 555] width 165 height 11
checkbox input "true"
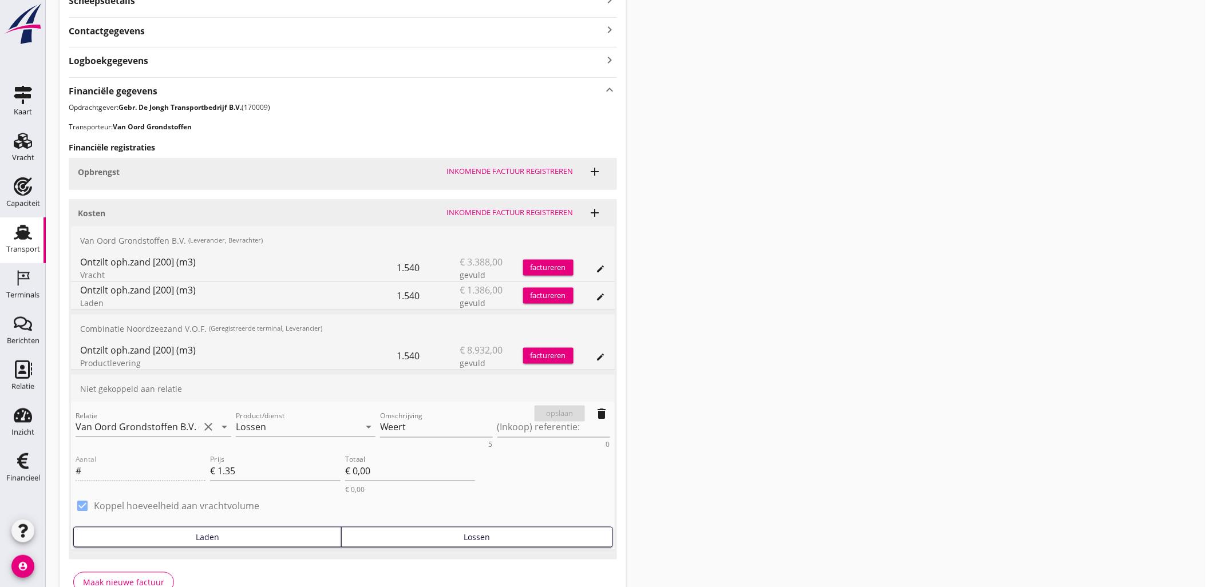
scroll to position [417, 0]
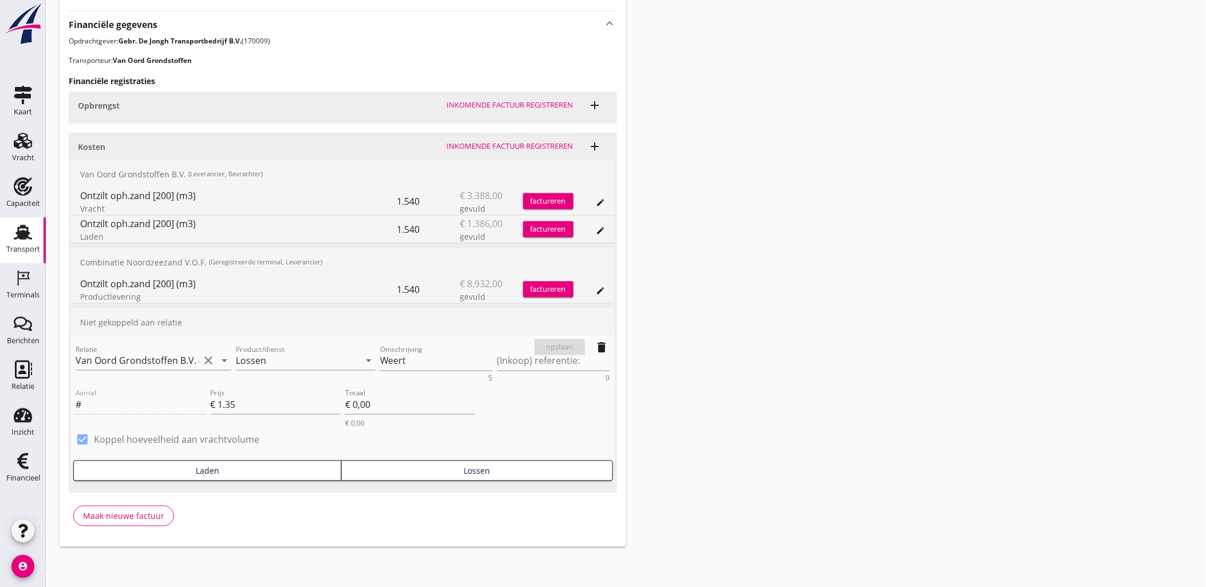
click at [249, 471] on div "Laden" at bounding box center [207, 471] width 258 height 12
type input "1500"
type input "€ 2.025,00"
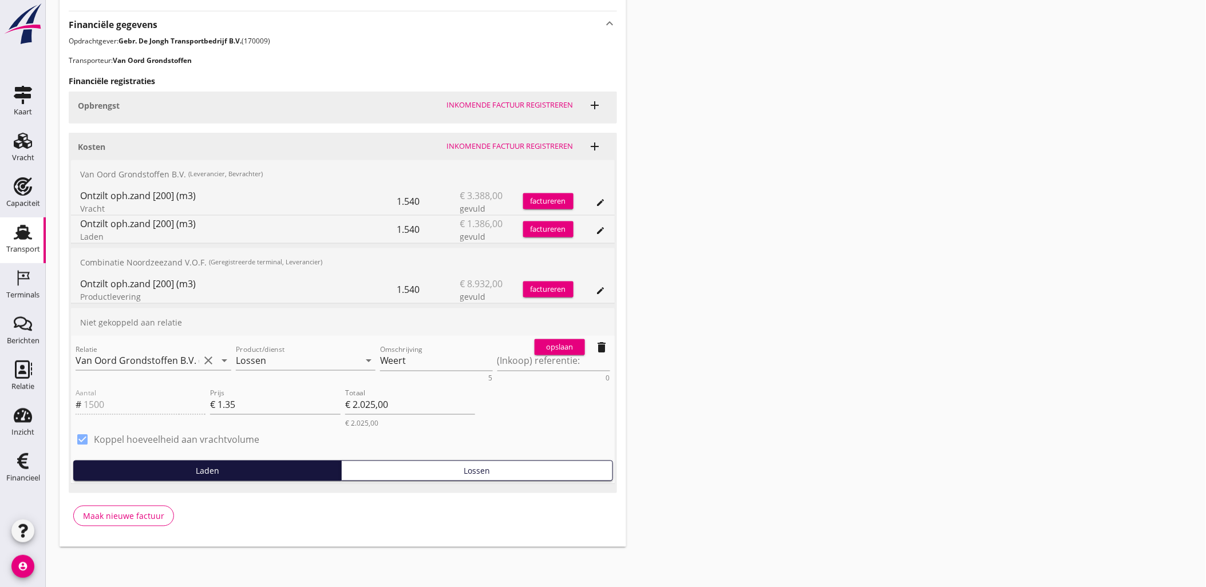
click at [427, 459] on div "check_box Koppel hoeveelheid aan vrachtvolume Laden Lossen" at bounding box center [343, 456] width 534 height 50
click at [431, 467] on div "Lossen" at bounding box center [476, 471] width 261 height 12
type input "1540"
type input "€ 2.079,00"
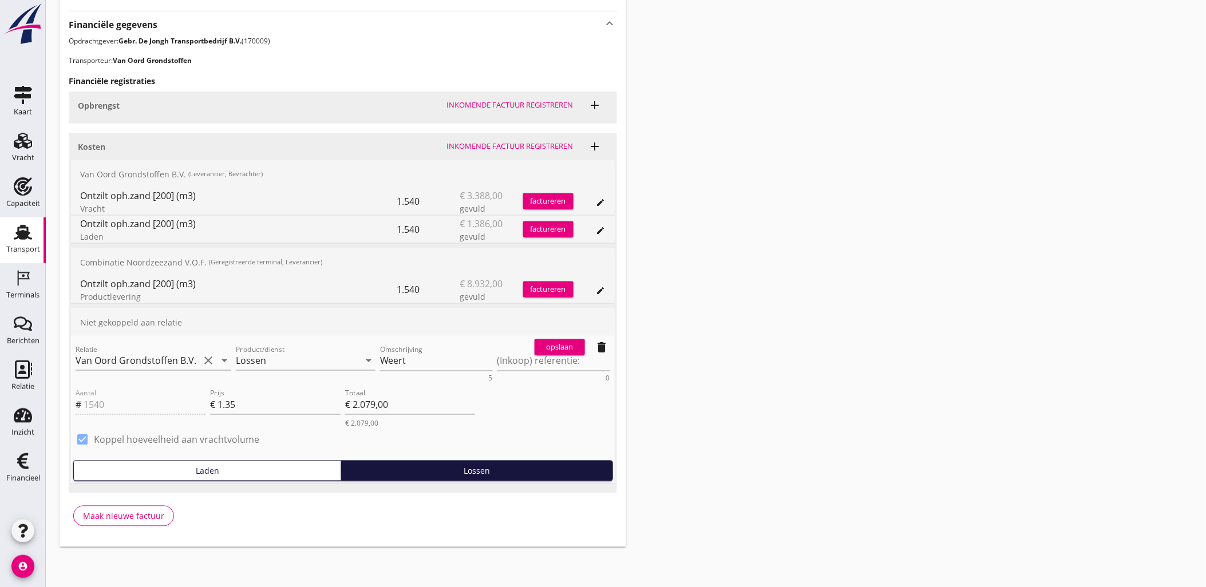
click at [278, 471] on div "Laden" at bounding box center [207, 471] width 258 height 12
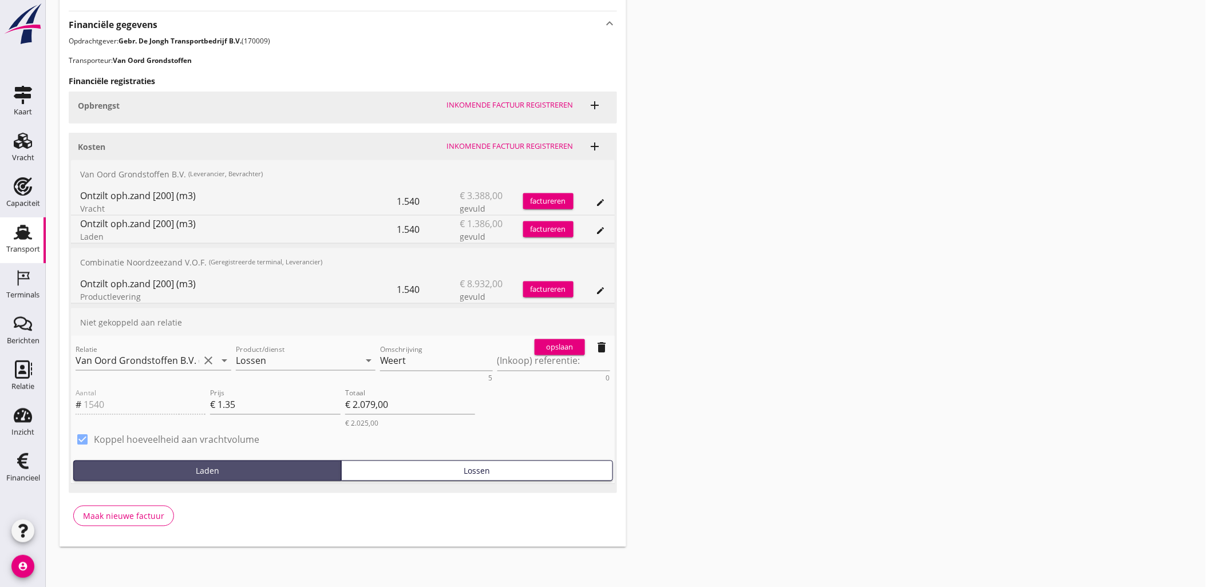
type input "1500"
type input "€ 2.025,00"
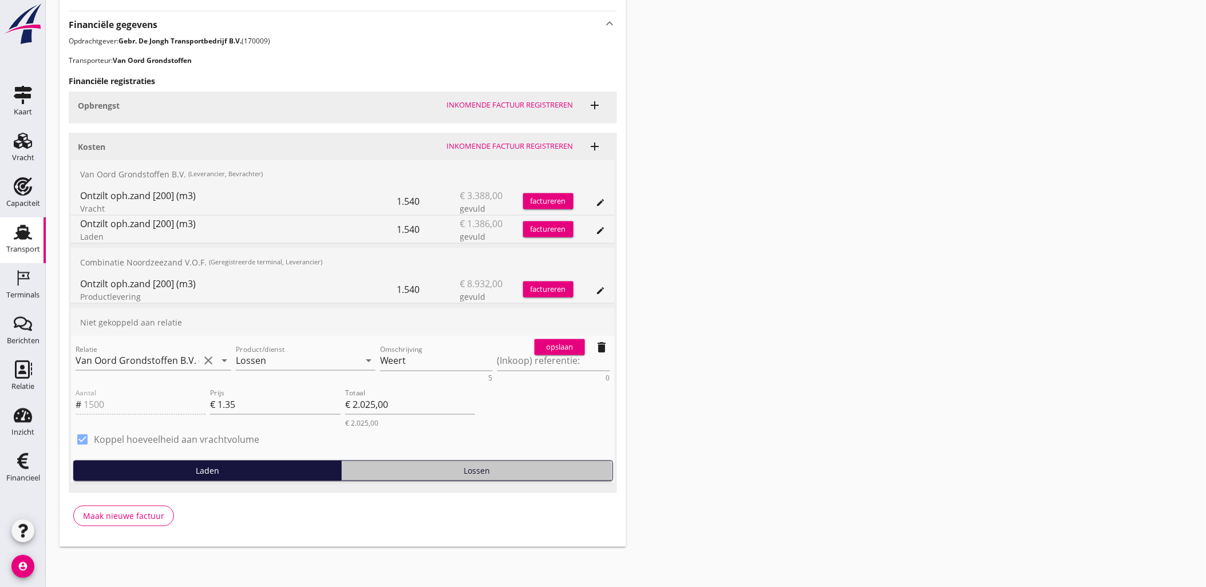
click at [391, 472] on div "Lossen" at bounding box center [476, 471] width 261 height 12
type input "1540"
type input "€ 2.079,00"
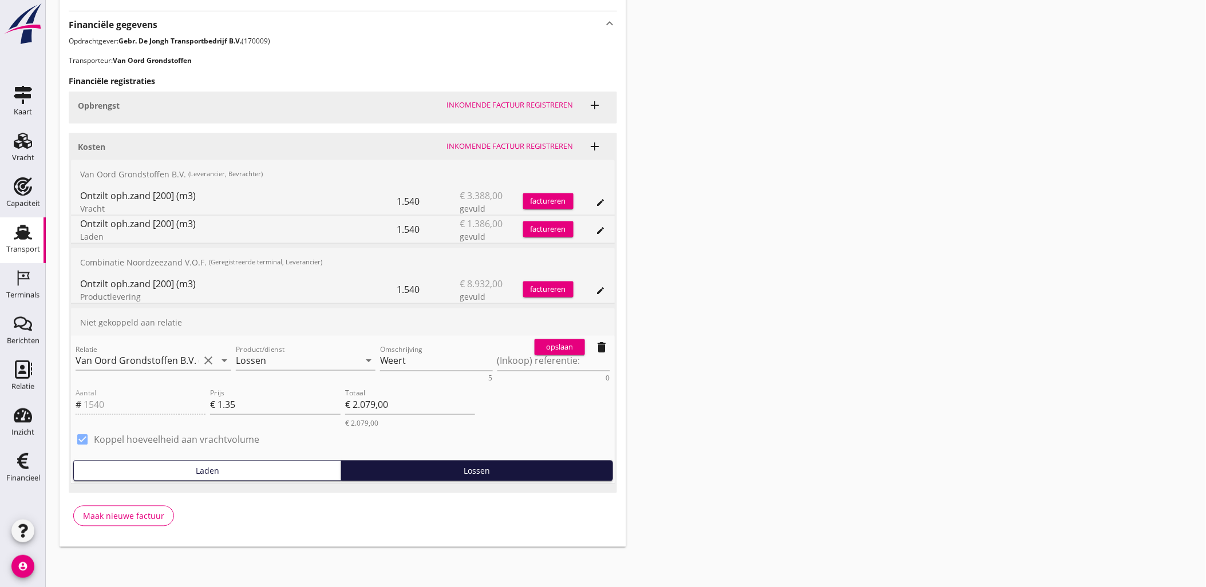
click at [561, 346] on div "opslaan" at bounding box center [559, 347] width 41 height 11
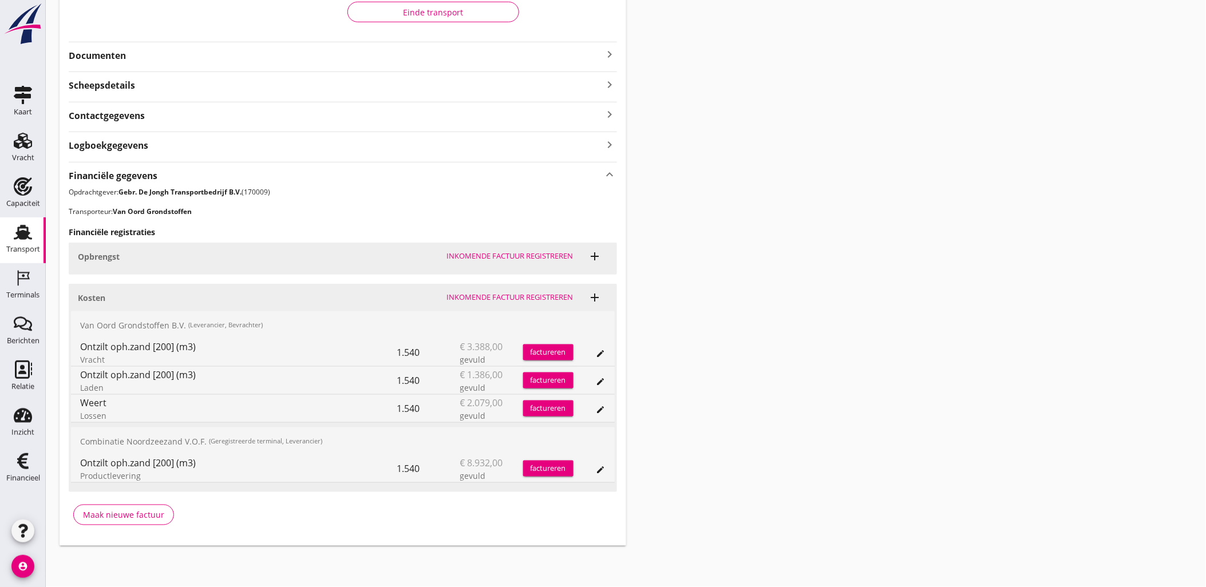
scroll to position [265, 0]
click at [598, 255] on icon "add" at bounding box center [595, 257] width 14 height 14
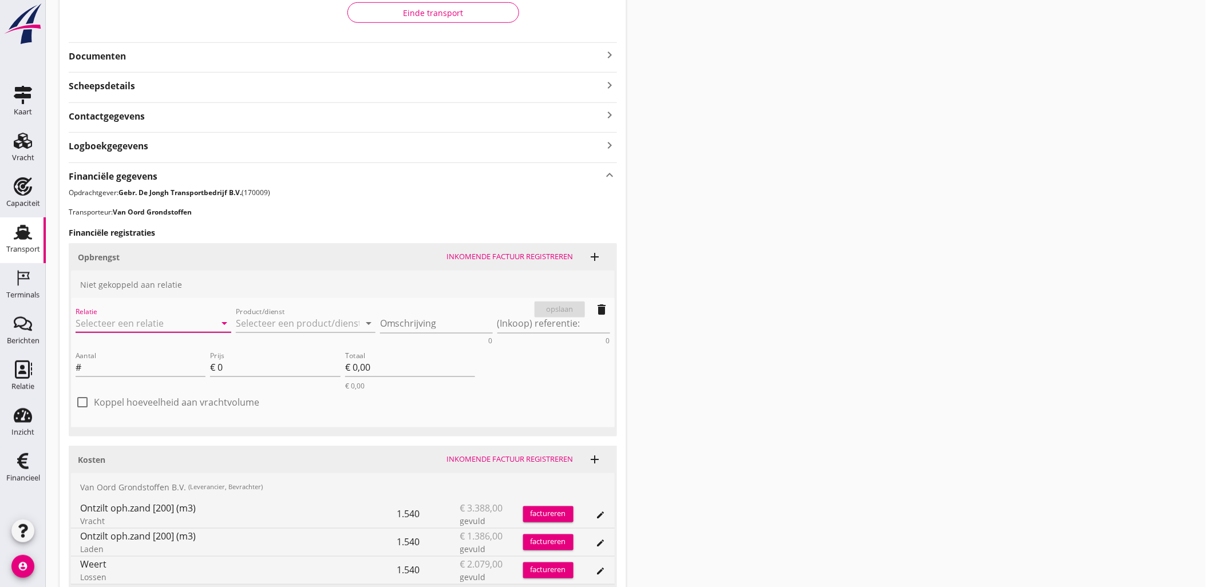
click at [140, 316] on input "Relatie" at bounding box center [138, 323] width 124 height 18
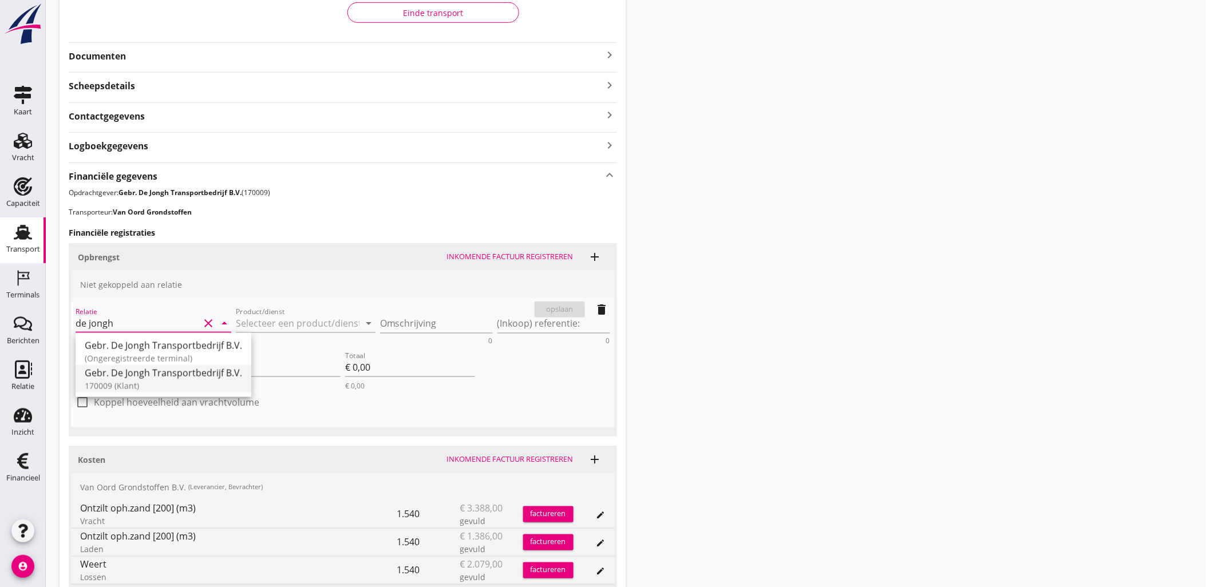
click at [176, 379] on div "Gebr. De Jongh Transportbedrijf B.V." at bounding box center [163, 373] width 157 height 14
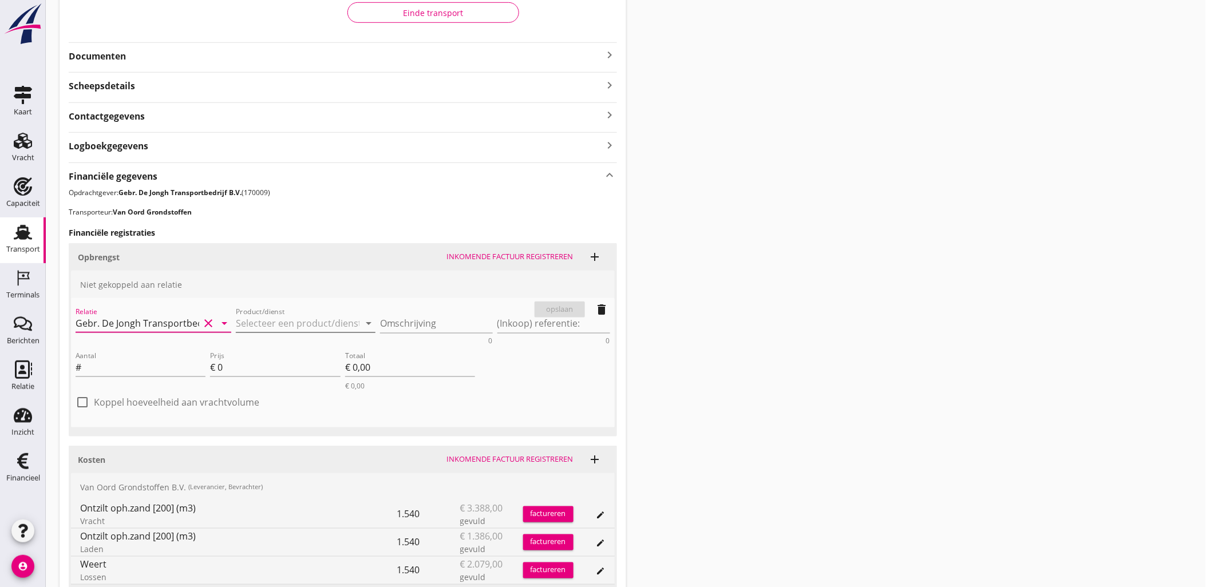
type input "Gebr. De Jongh Transportbedrijf B.V. (170009)"
click at [318, 318] on input "Product/dienst" at bounding box center [298, 323] width 124 height 18
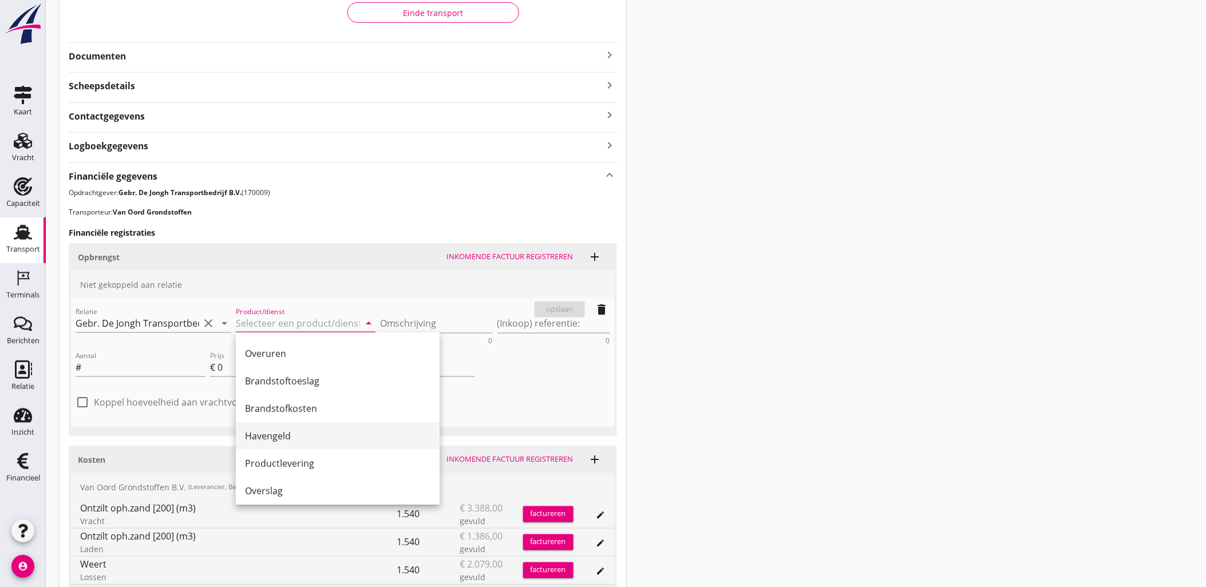
scroll to position [191, 0]
click at [328, 456] on div "Productlevering" at bounding box center [337, 463] width 185 height 14
type input "Productlevering"
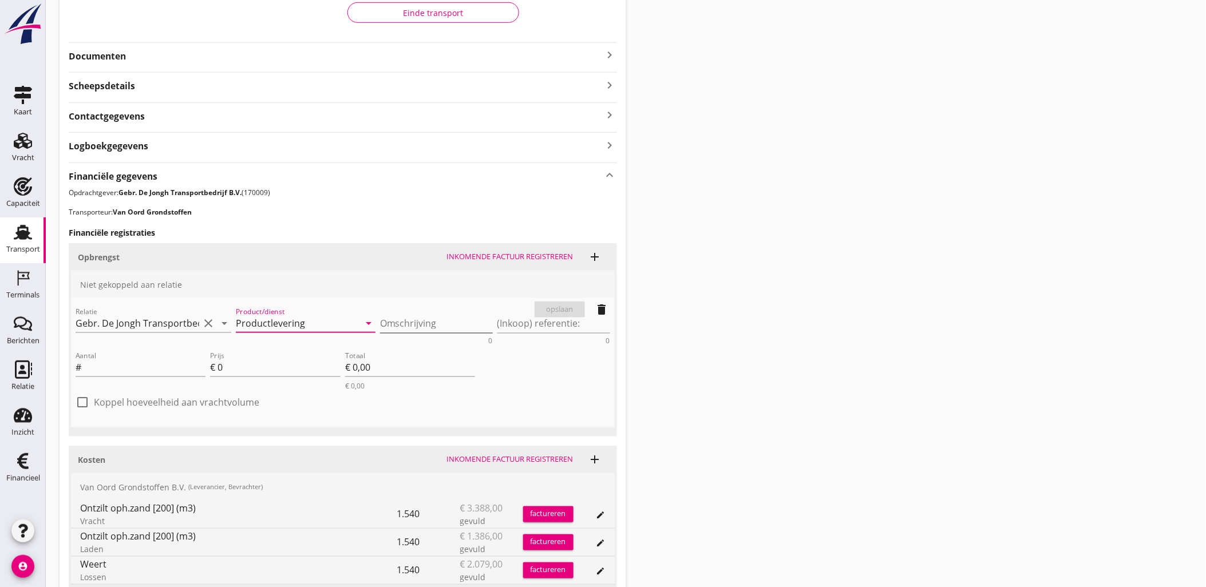
click at [397, 328] on textarea "Omschrijving" at bounding box center [436, 323] width 113 height 19
paste textarea "ophoogzand (ontzilt 200)"
type textarea "ophoogzand (ontzilt 200)"
click at [114, 362] on input "Aantal" at bounding box center [145, 367] width 122 height 18
type input "1540"
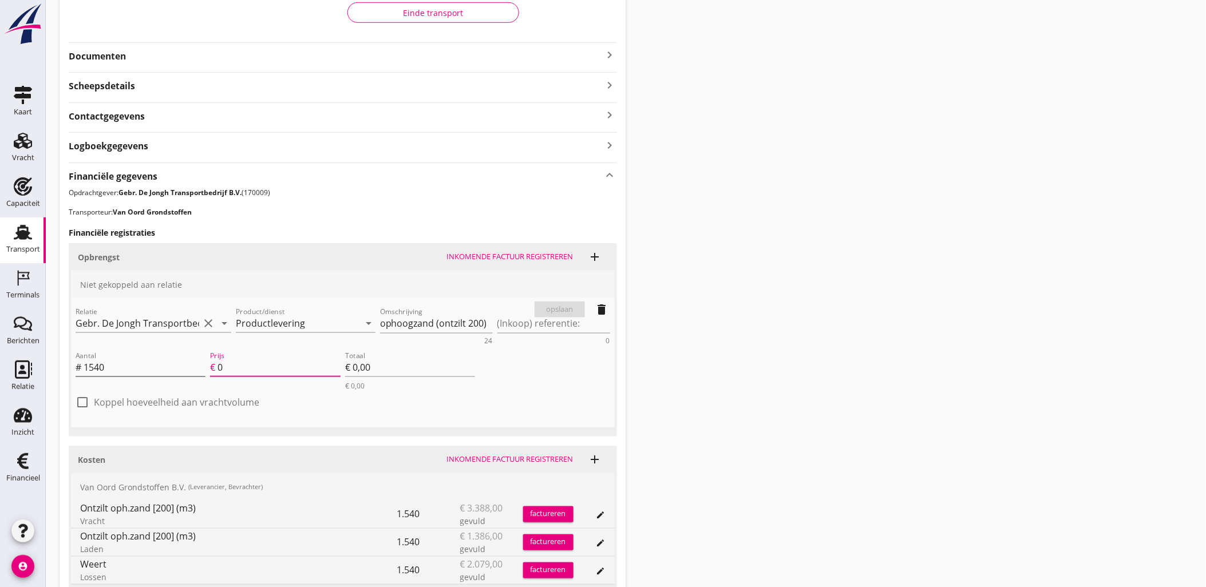
type input "1"
type input "€ 1.540,00"
type input "12"
type input "€ 18.480,00"
type input "12.1"
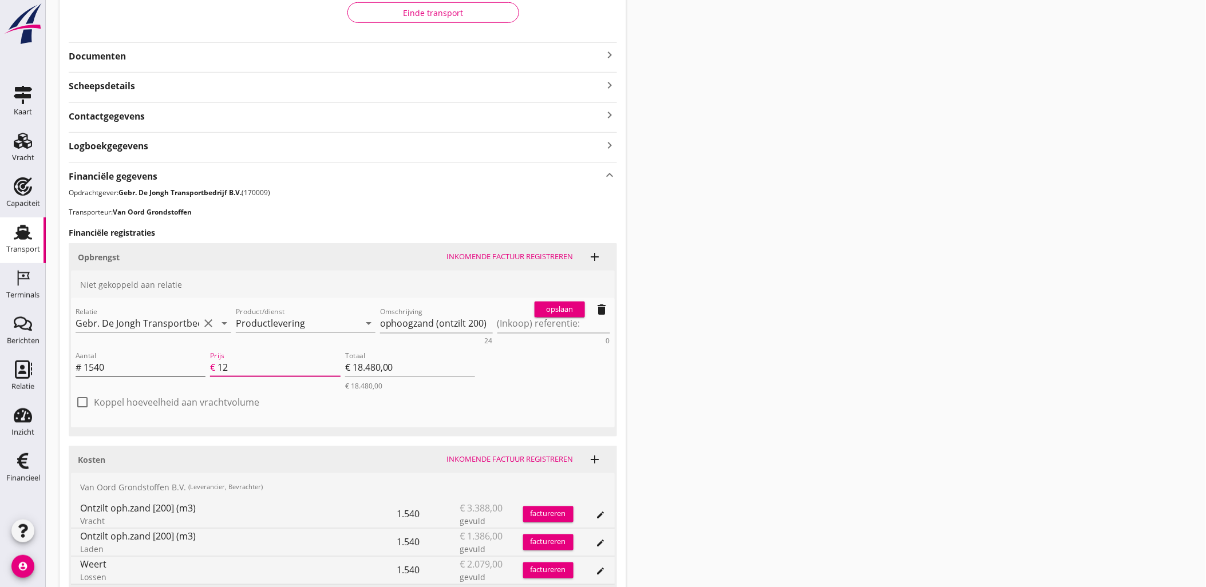
type input "€ 18.634,00"
type input "12.10"
click at [224, 403] on label "Koppel hoeveelheid aan vrachtvolume" at bounding box center [176, 402] width 165 height 11
checkbox input "true"
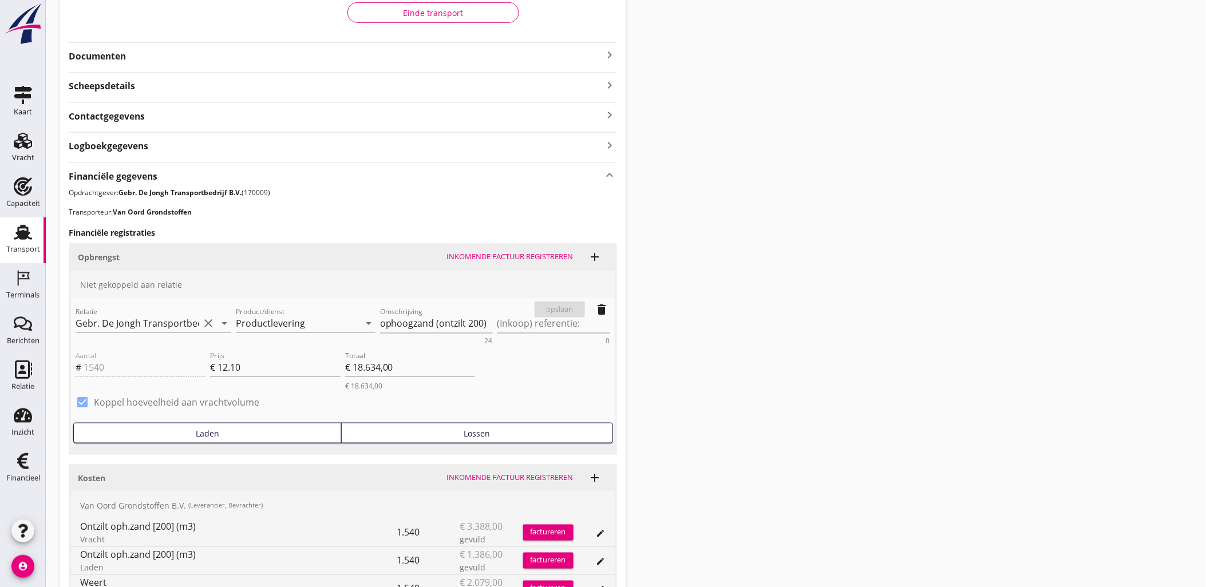
click at [420, 436] on div "Lossen" at bounding box center [476, 433] width 261 height 12
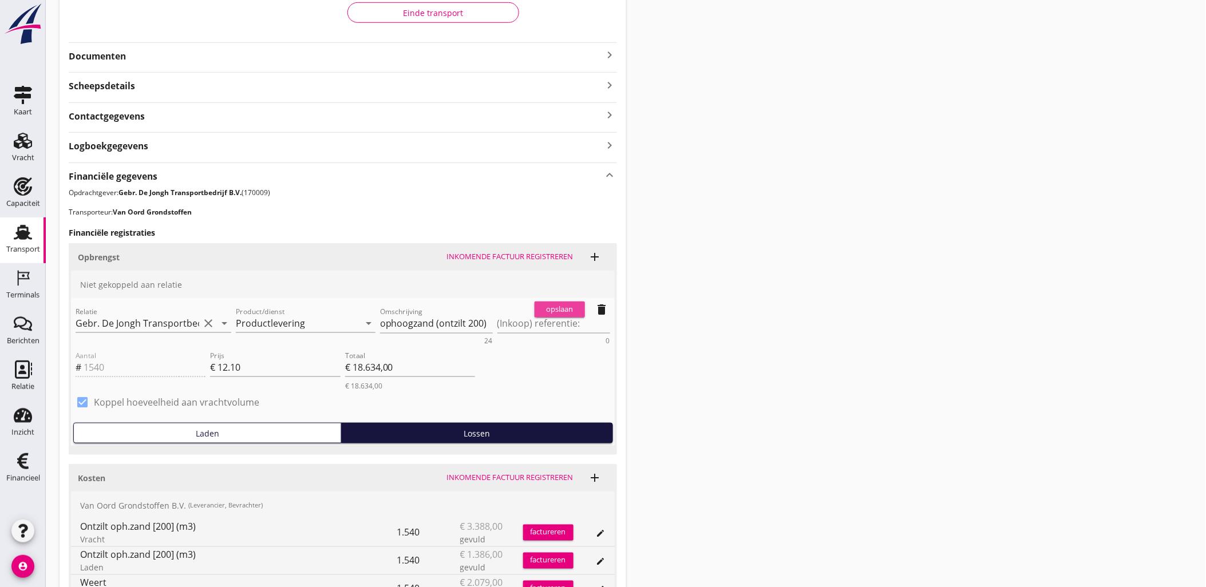
click at [568, 305] on div "opslaan" at bounding box center [559, 309] width 41 height 11
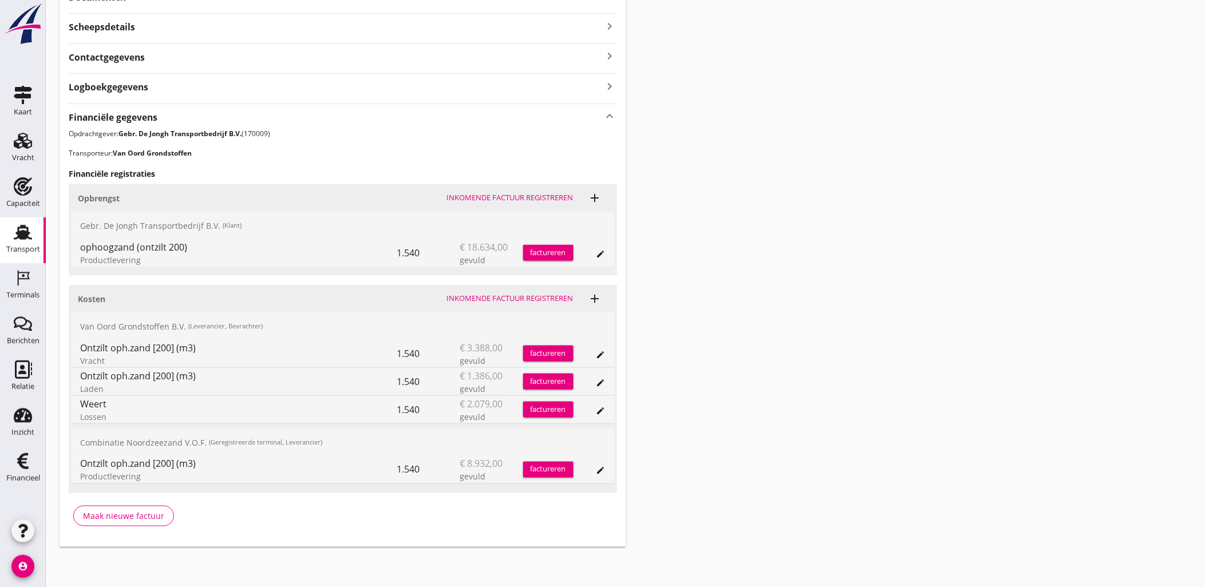
scroll to position [324, 0]
click at [597, 352] on icon "edit" at bounding box center [600, 354] width 9 height 9
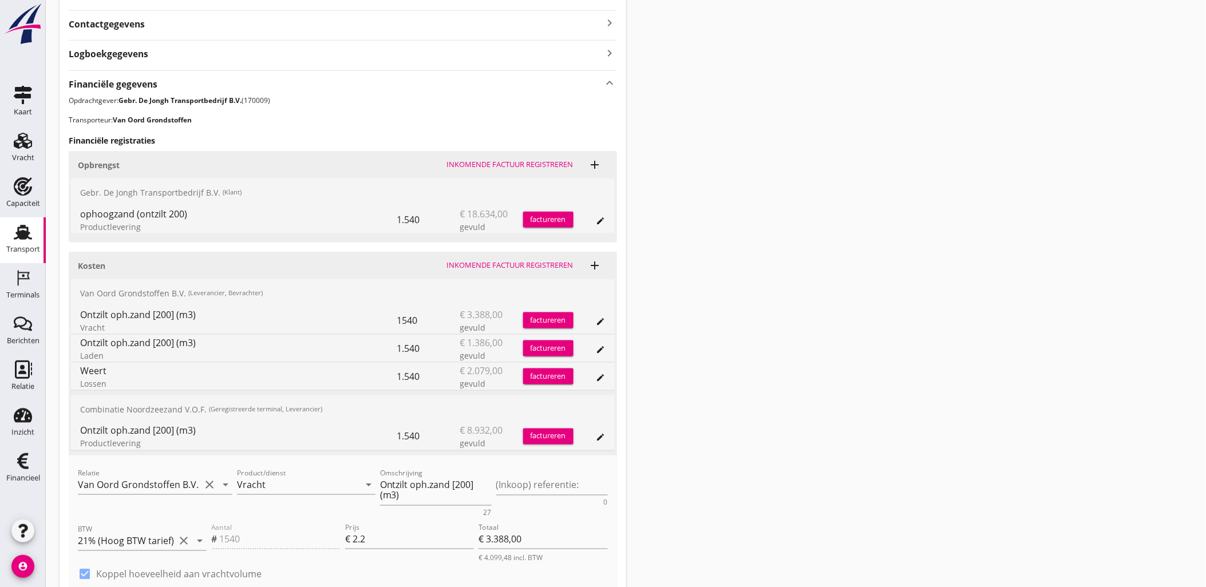
scroll to position [388, 0]
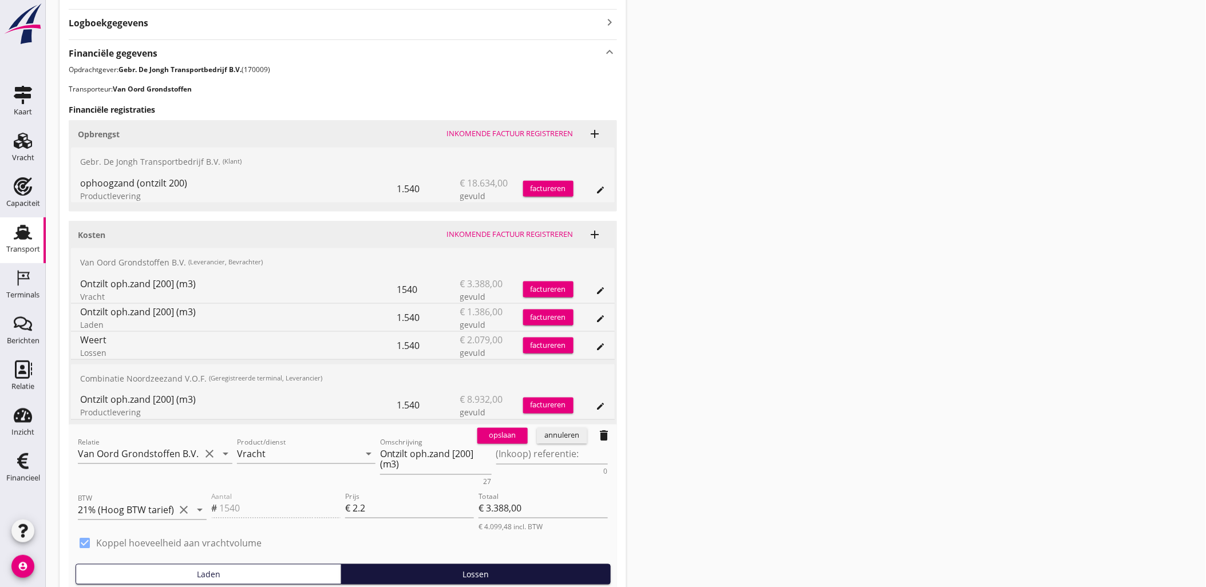
click at [554, 441] on div "annuleren" at bounding box center [561, 435] width 41 height 11
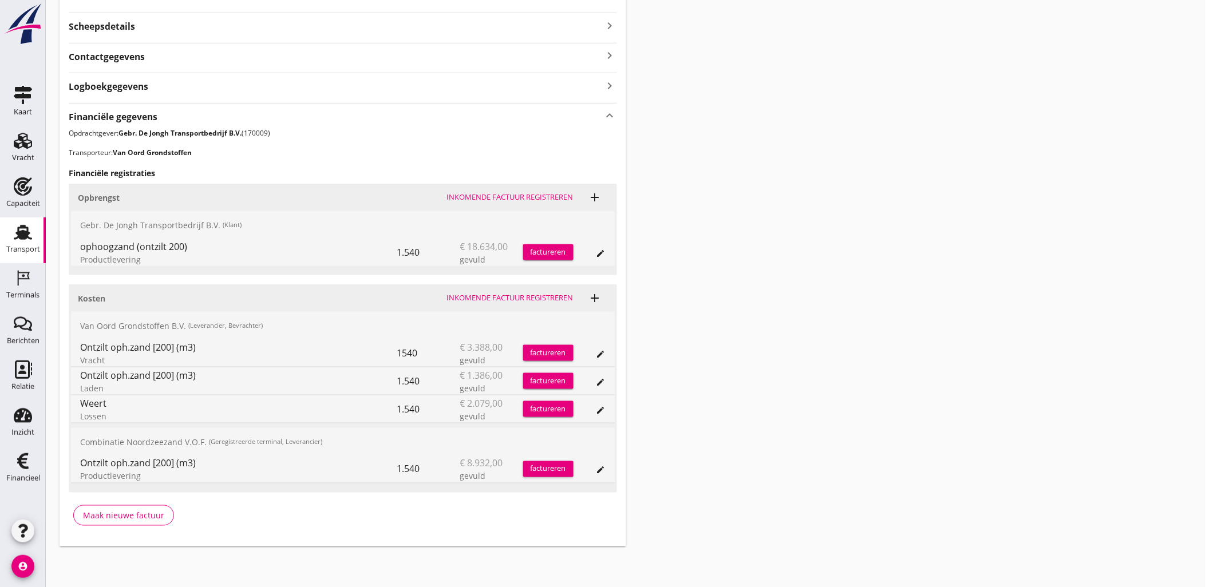
click at [593, 385] on button "edit" at bounding box center [601, 382] width 16 height 16
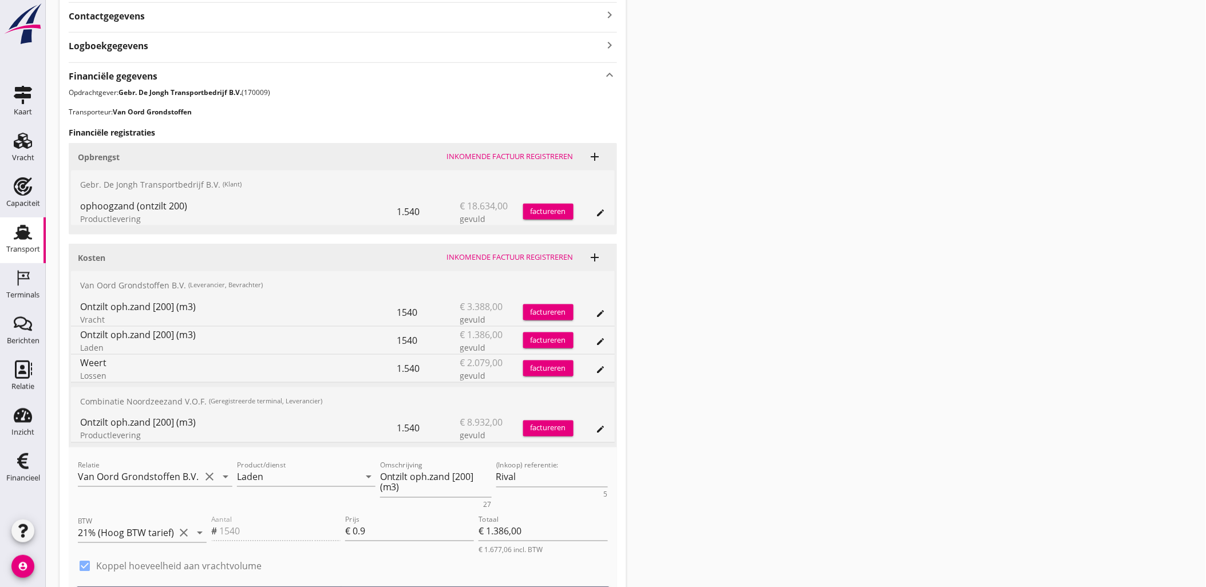
scroll to position [388, 0]
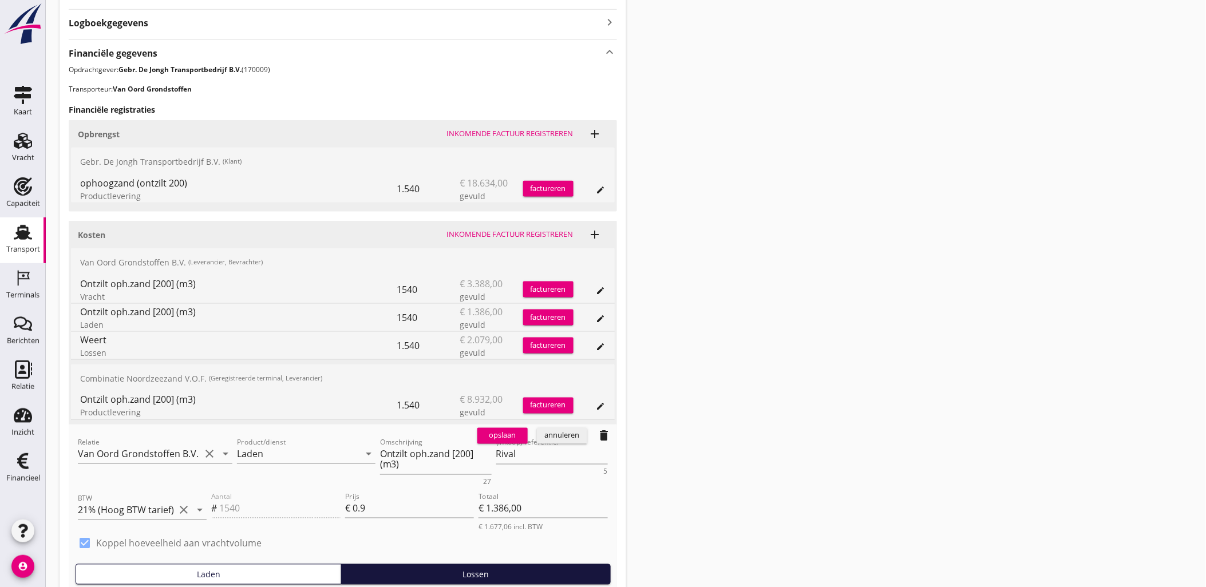
click at [568, 434] on div "annuleren" at bounding box center [561, 435] width 41 height 11
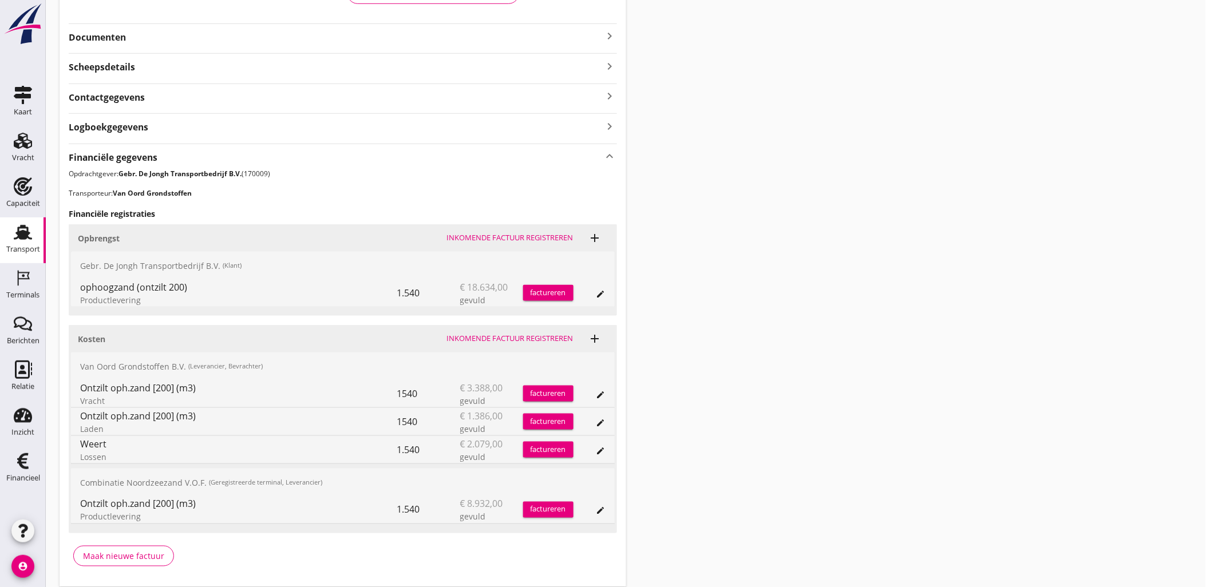
scroll to position [261, 0]
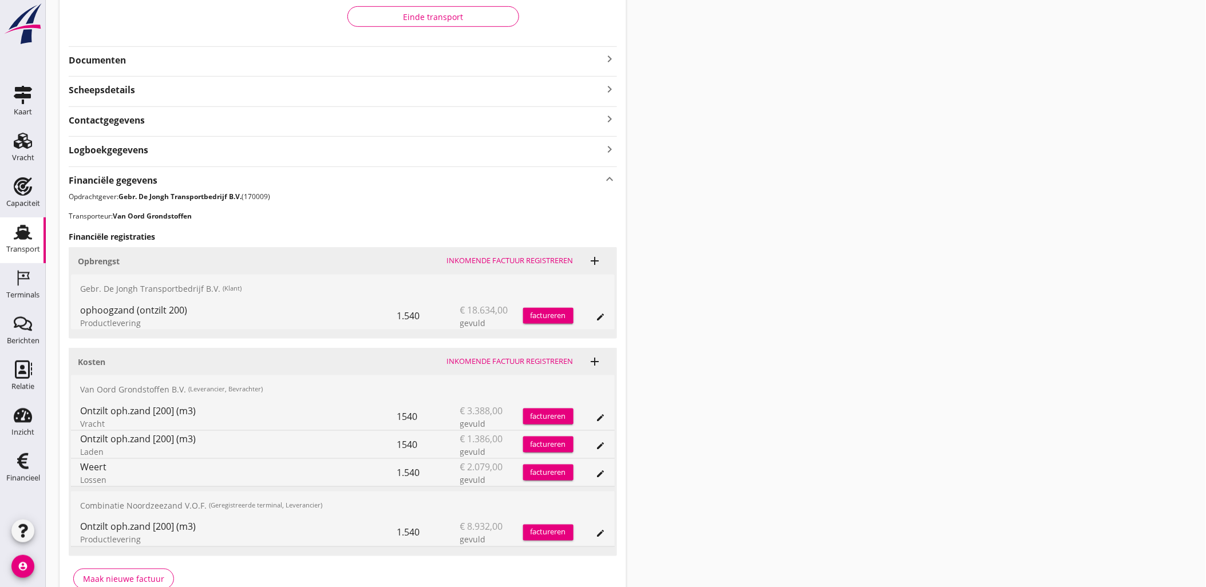
click at [597, 423] on button "edit" at bounding box center [601, 418] width 16 height 16
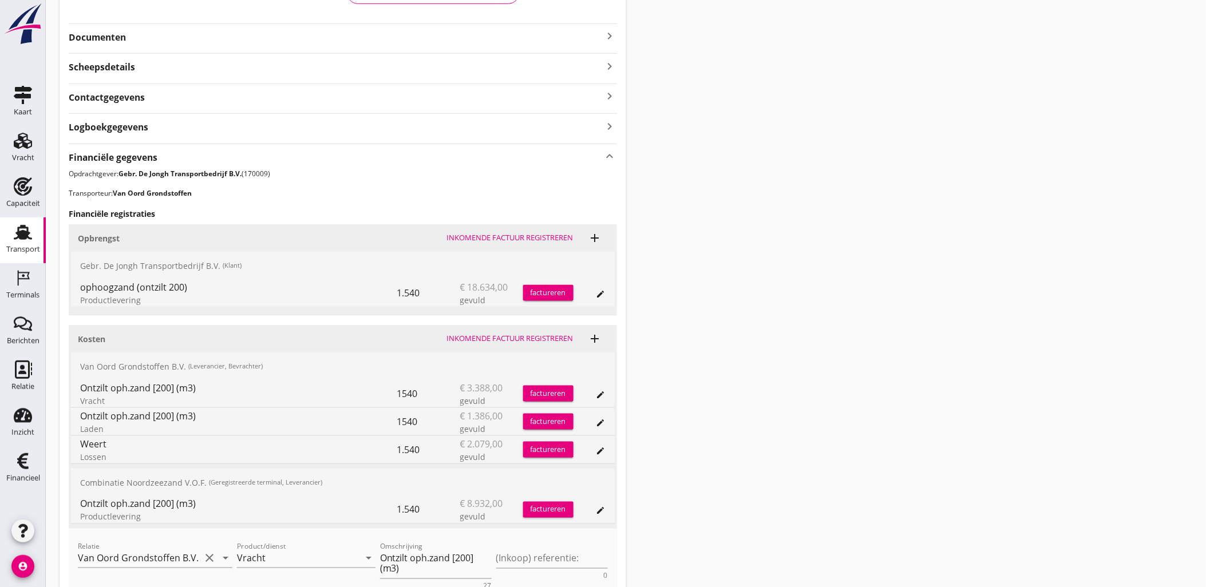
scroll to position [324, 0]
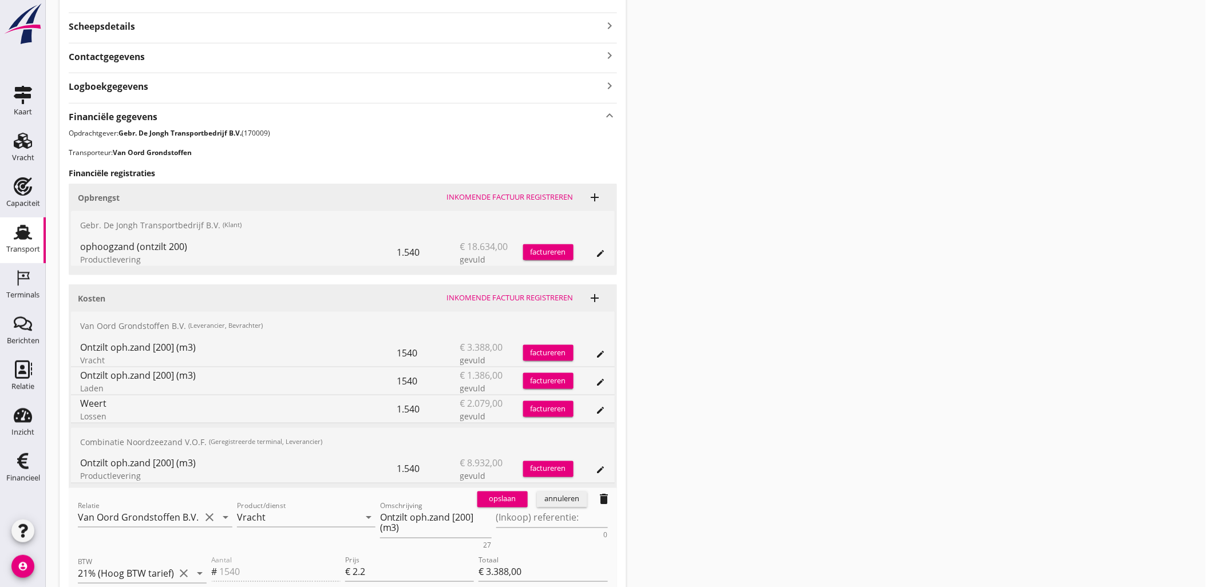
click at [564, 506] on button "annuleren" at bounding box center [562, 499] width 50 height 16
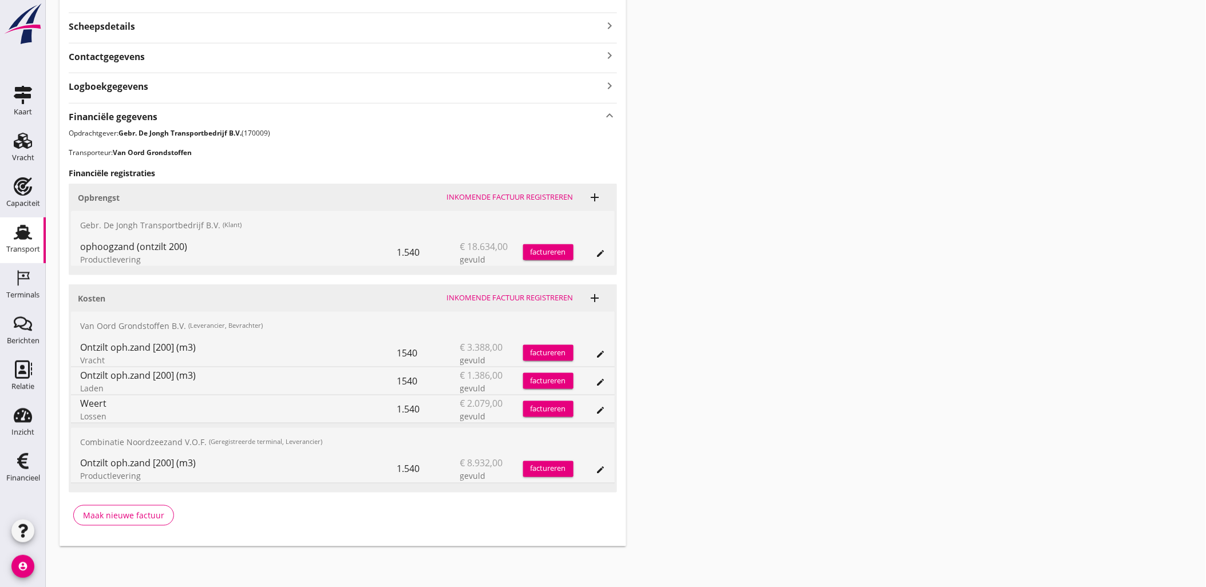
click at [700, 208] on div "Transport overzicht VOG-250661 Bakesteyn (Schipper Bakesteyn) local_gas_station…" at bounding box center [626, 118] width 1160 height 885
